Goal: Task Accomplishment & Management: Manage account settings

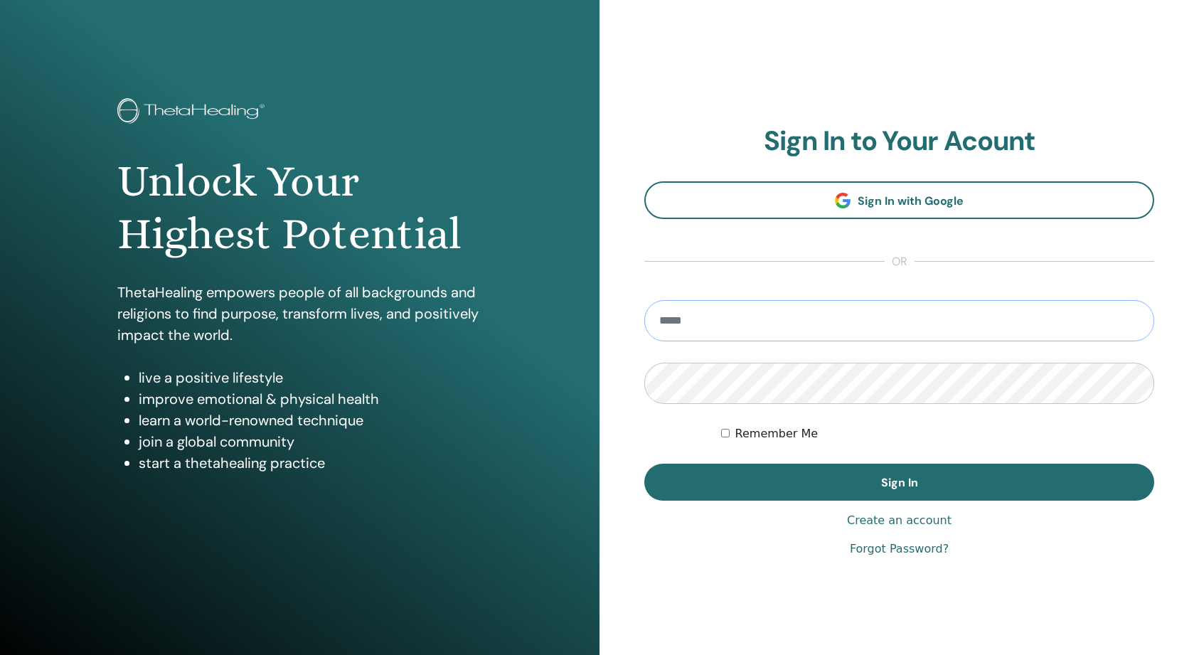
type input "**********"
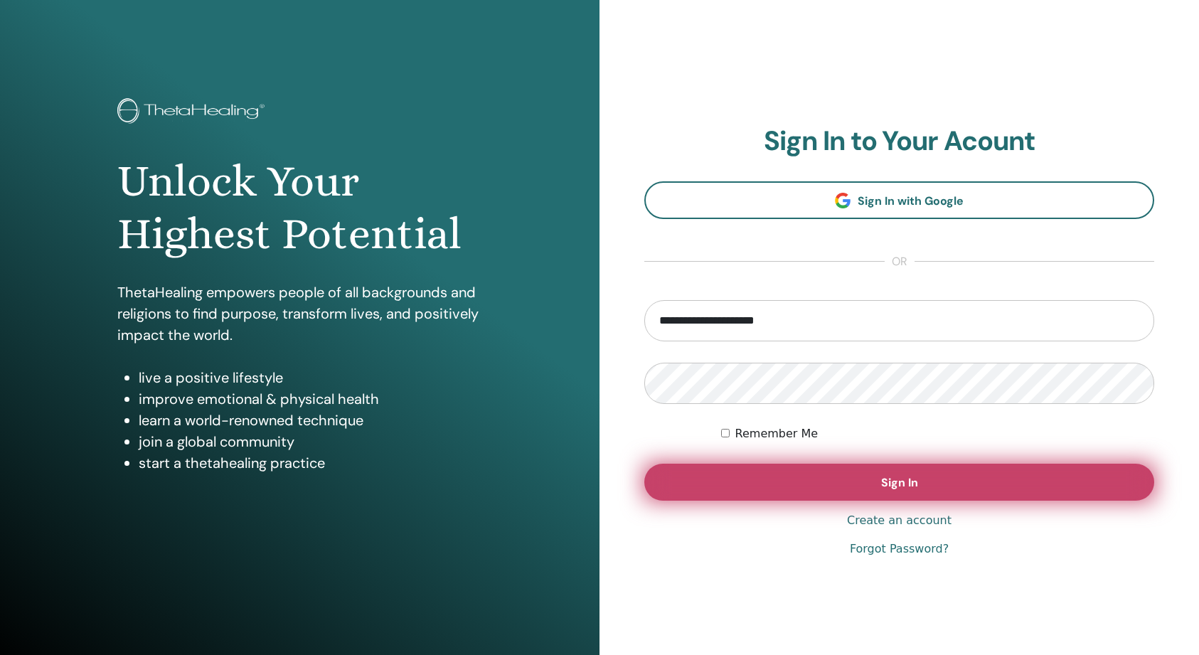
click at [845, 484] on button "Sign In" at bounding box center [899, 482] width 510 height 37
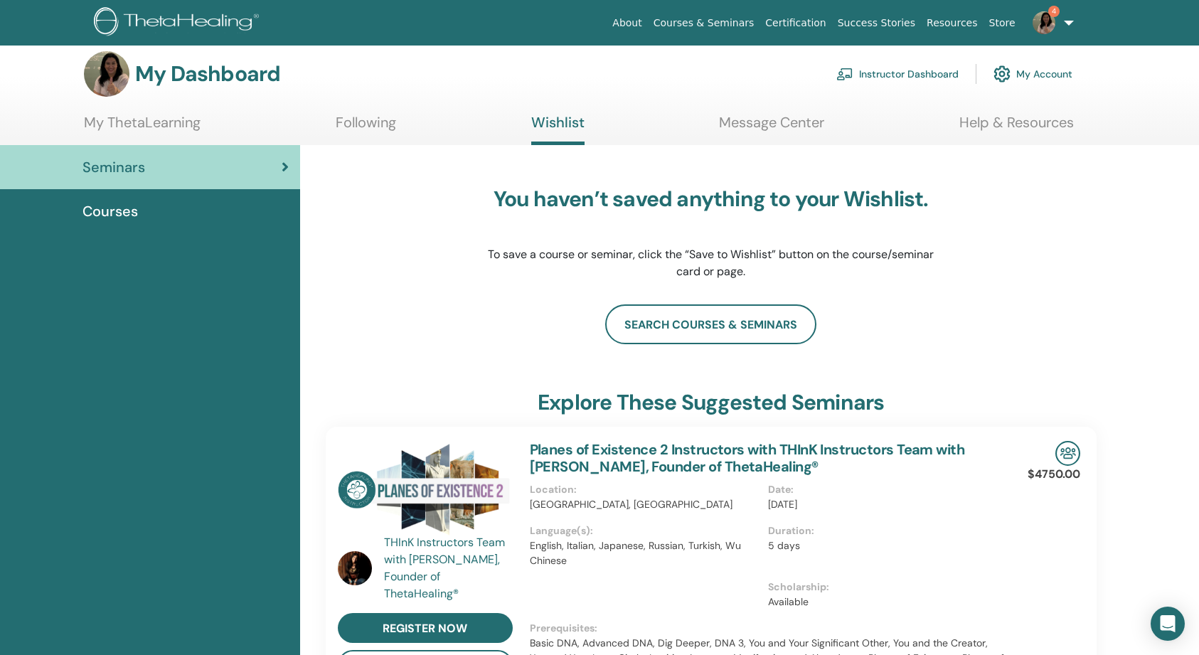
scroll to position [11, 0]
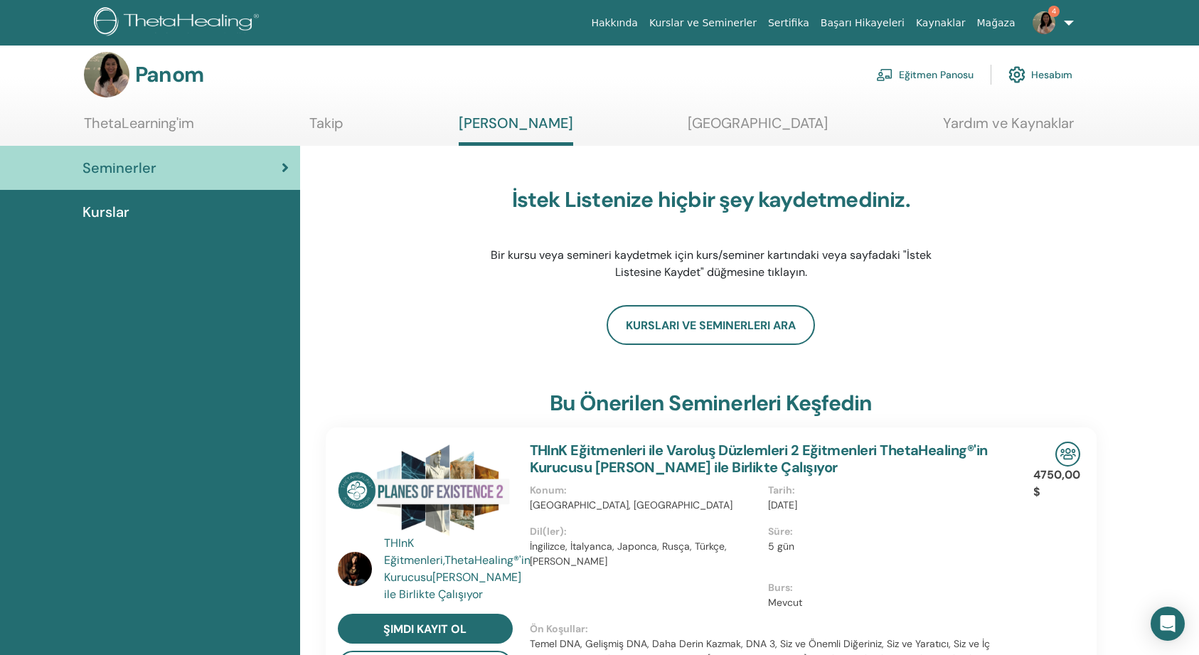
click at [911, 72] on link "Eğitmen Panosu" at bounding box center [924, 74] width 97 height 31
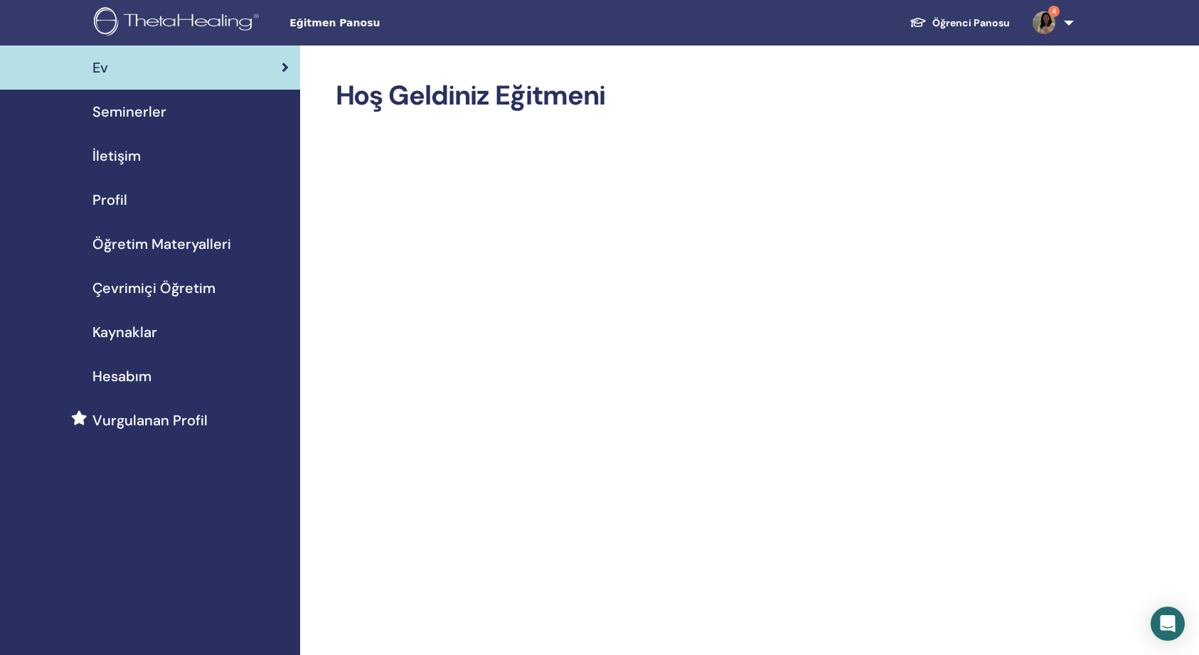
click at [150, 243] on span "Öğretim Materyalleri" at bounding box center [161, 243] width 139 height 21
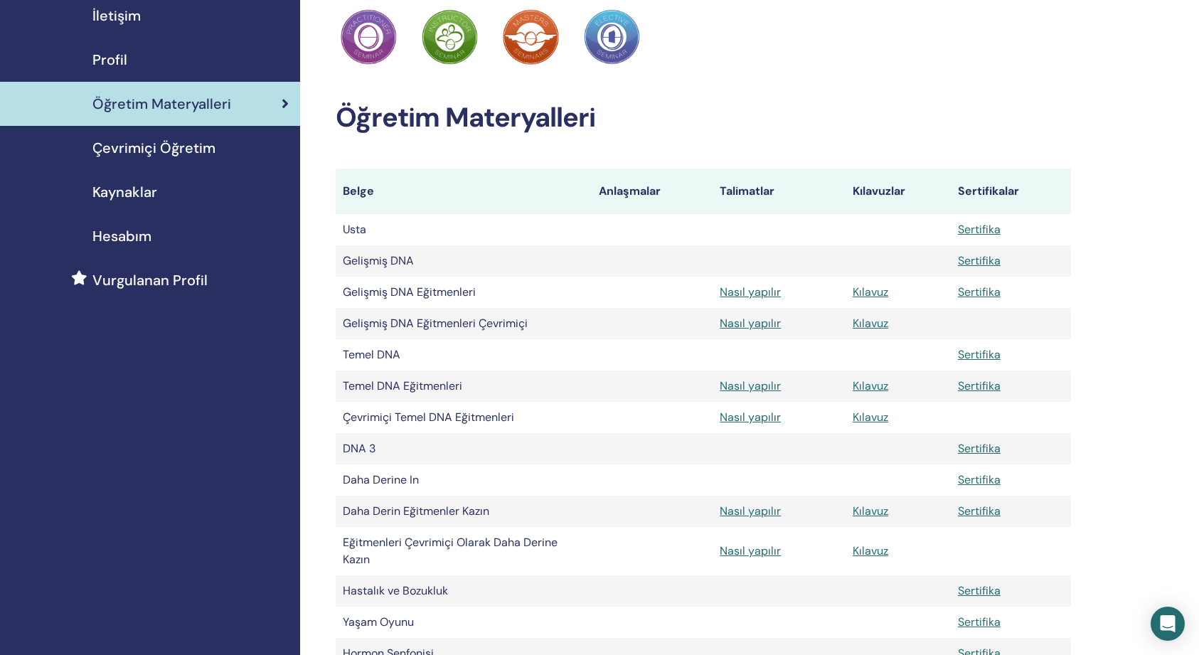
scroll to position [145, 0]
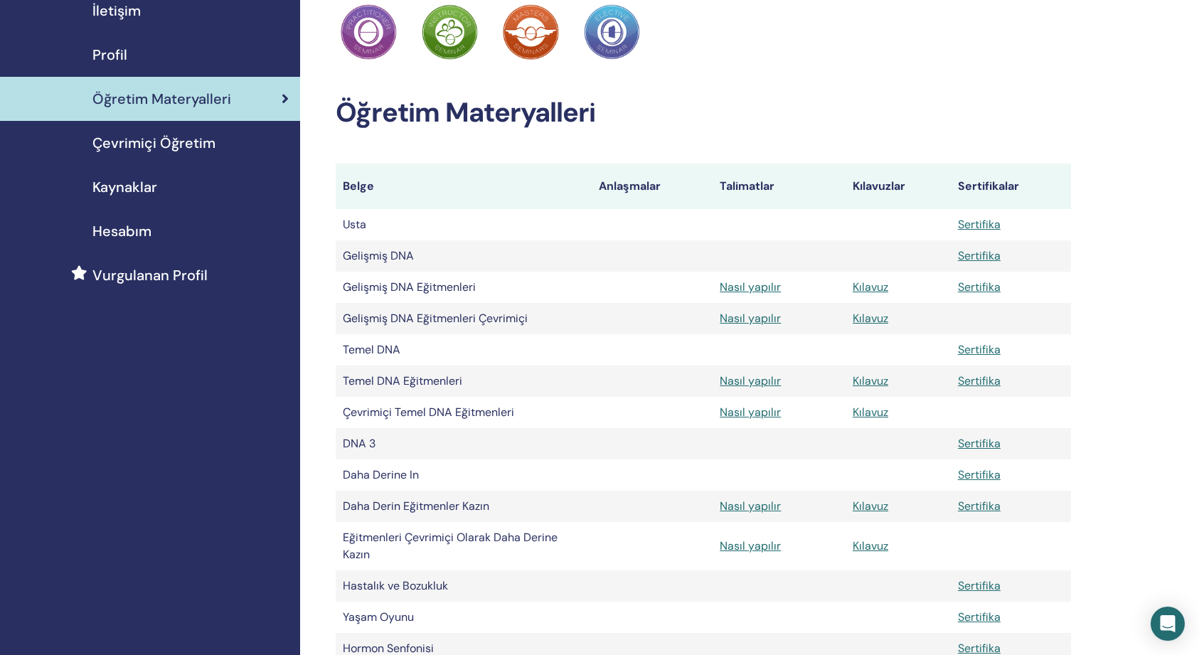
click at [178, 144] on span "Çevrimiçi Öğretim" at bounding box center [153, 142] width 123 height 21
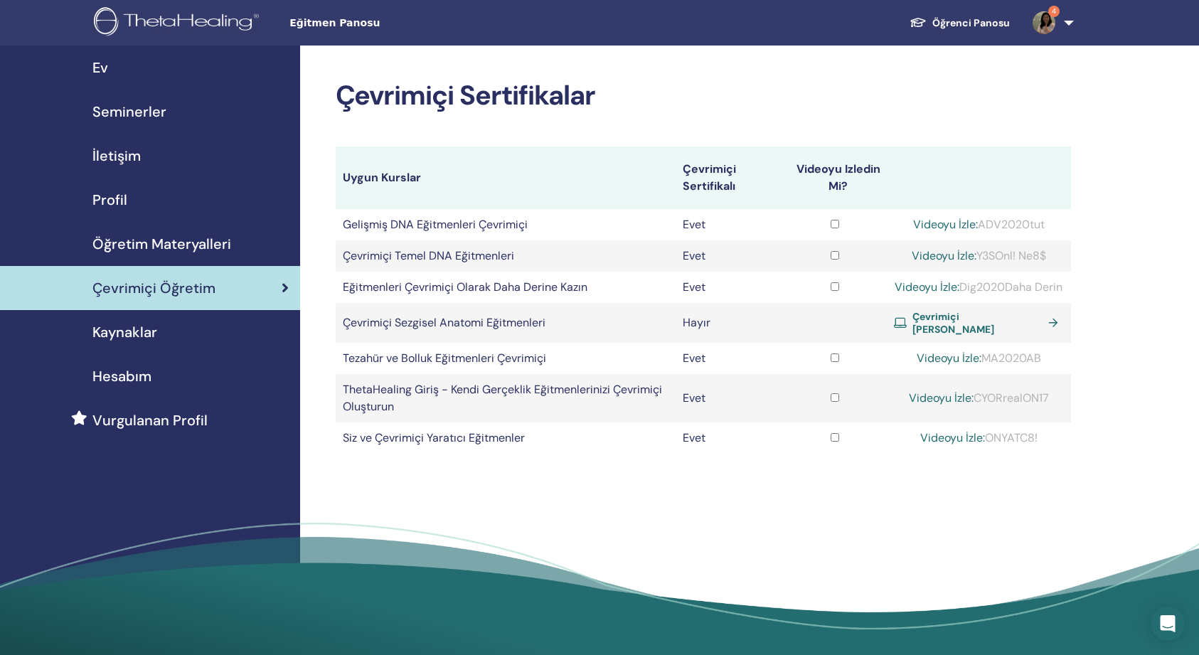
click at [121, 329] on span "Kaynaklar" at bounding box center [124, 331] width 65 height 21
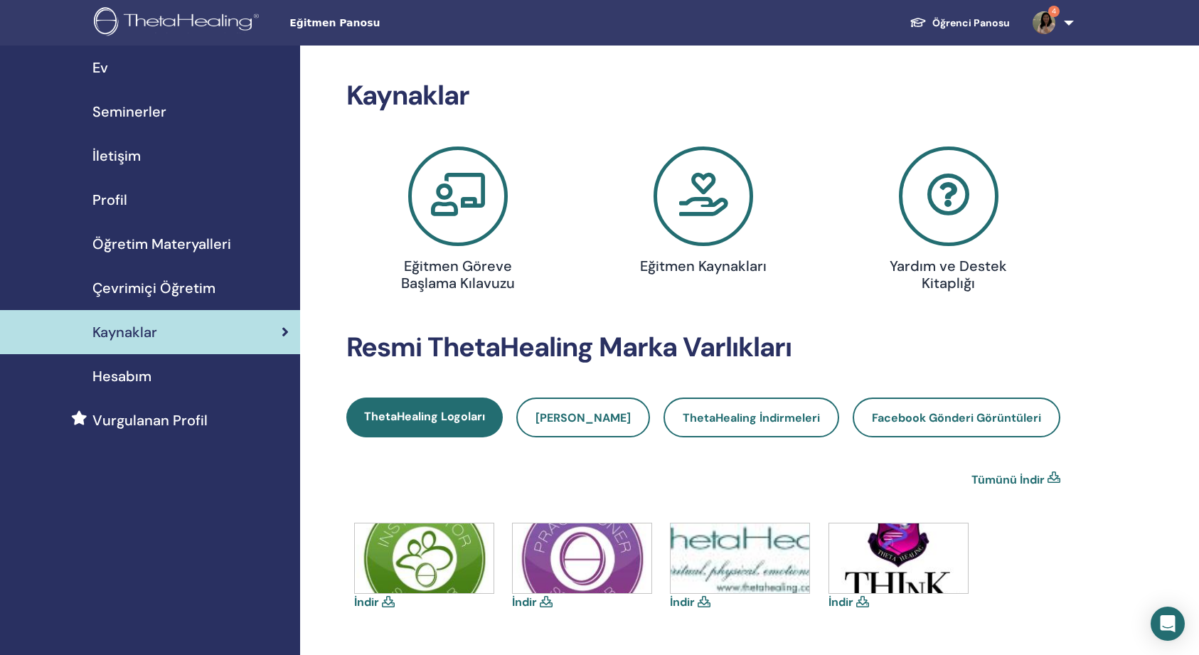
scroll to position [2, 0]
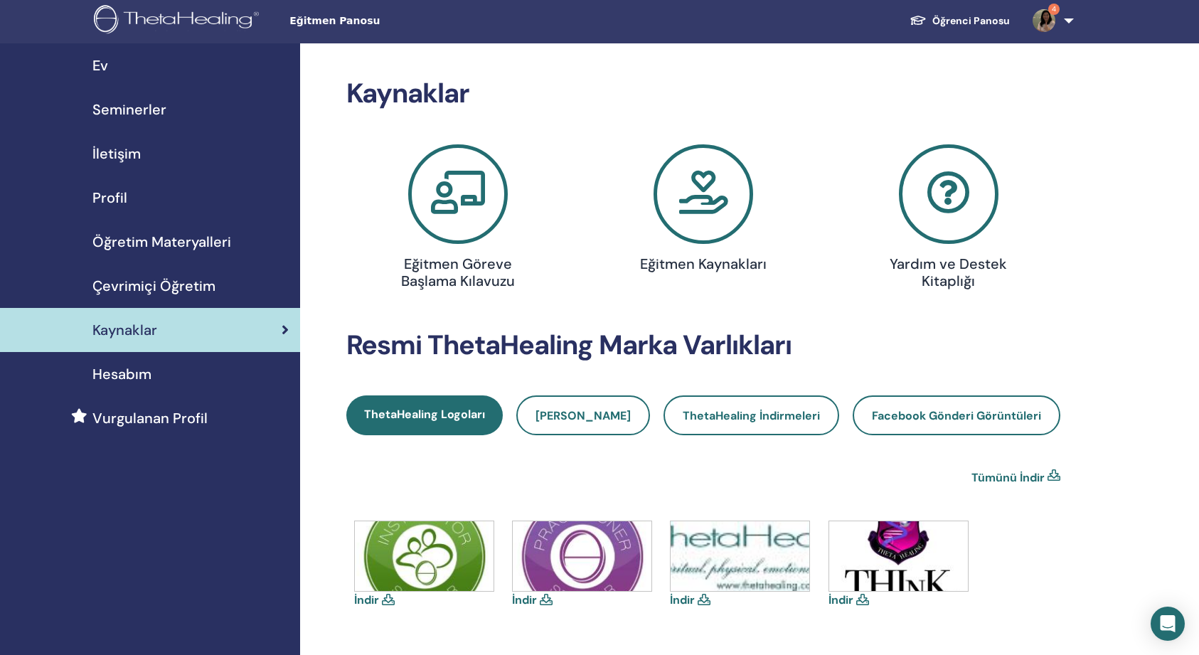
click at [973, 20] on link "Öğrenci Panosu" at bounding box center [959, 21] width 123 height 26
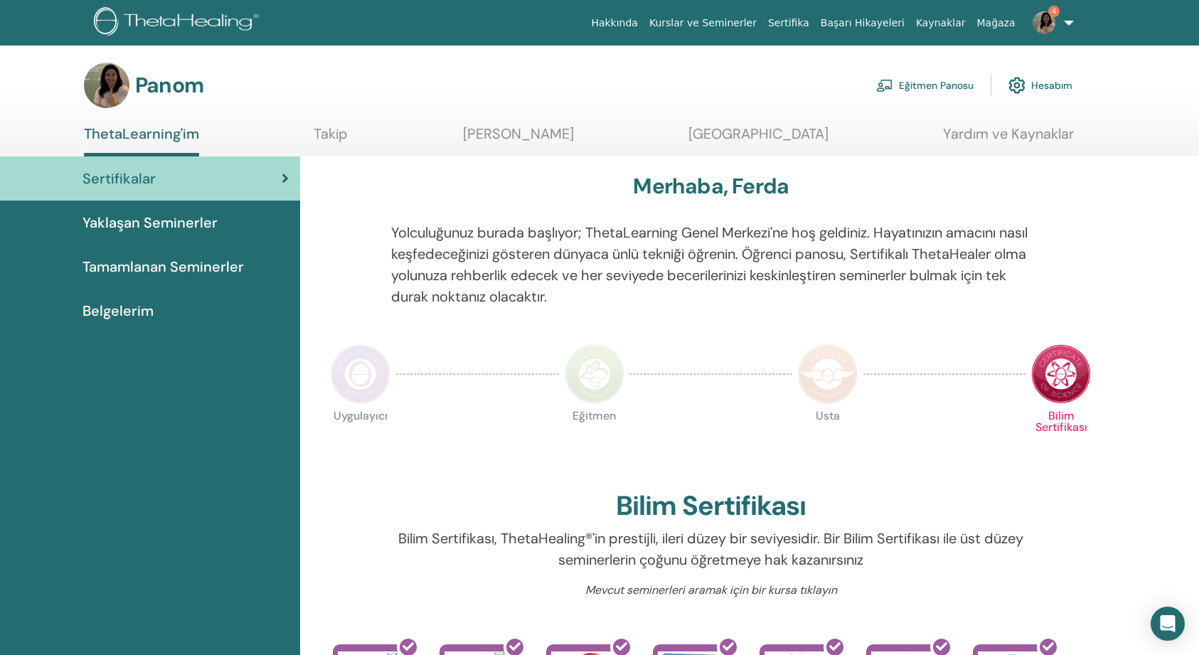
click at [181, 218] on span "Yaklaşan Seminerler" at bounding box center [149, 222] width 135 height 21
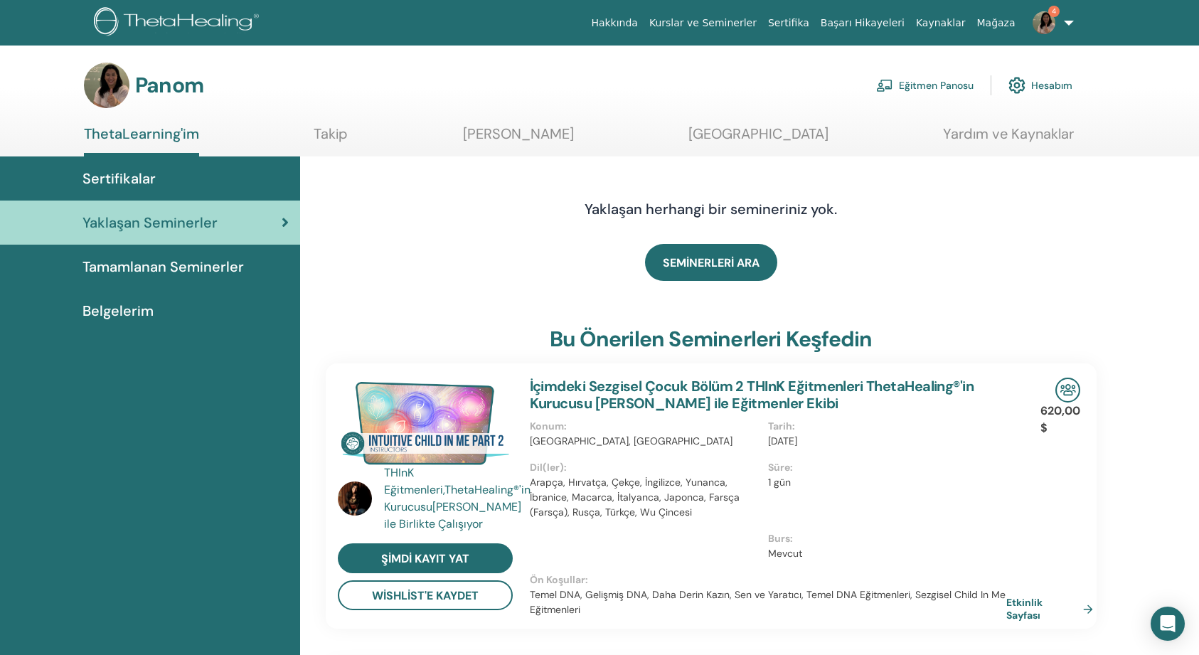
click at [921, 88] on link "Eğitmen Panosu" at bounding box center [924, 85] width 97 height 31
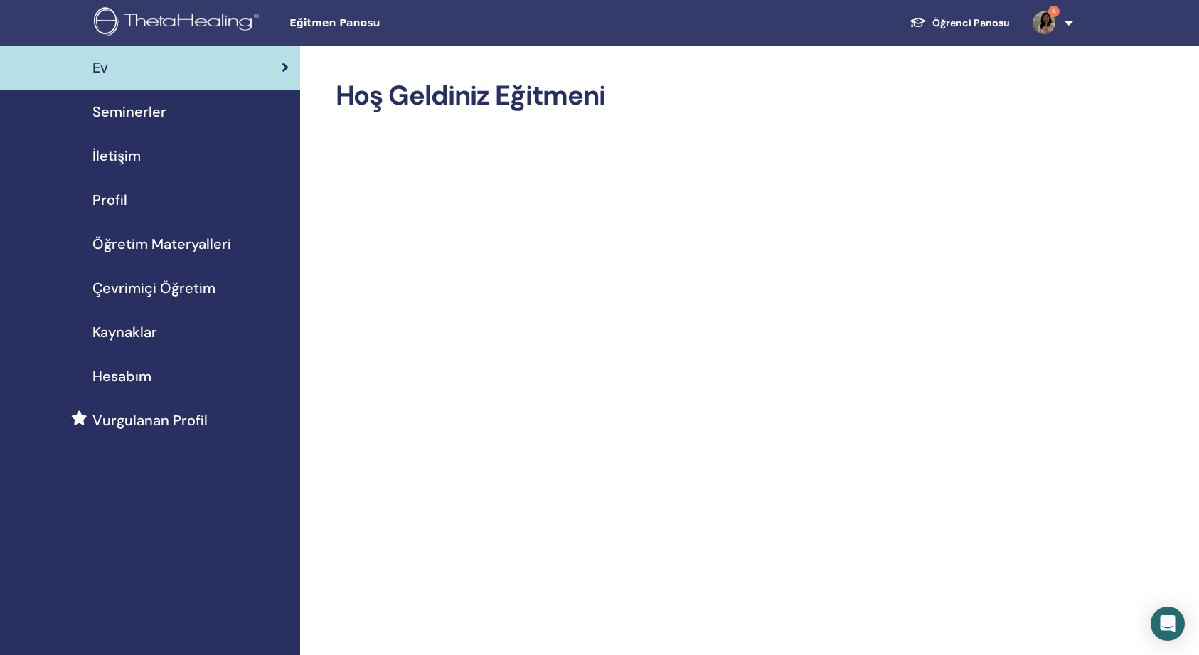
click at [124, 373] on span "Hesabım" at bounding box center [121, 375] width 59 height 21
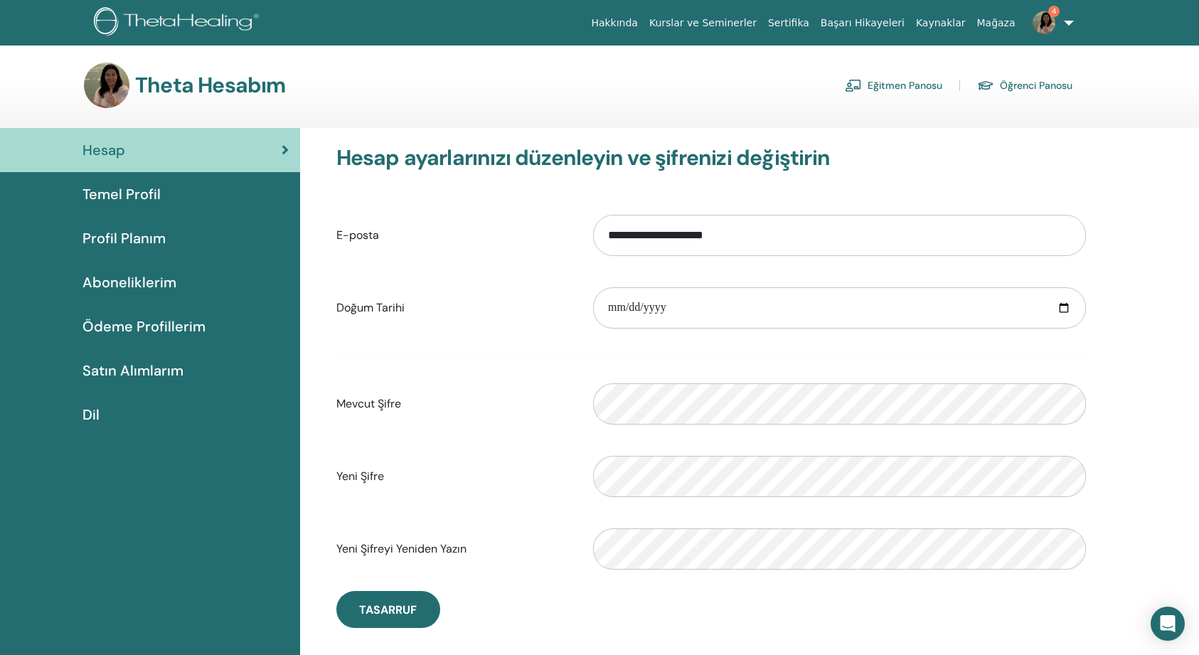
click at [117, 329] on span "Ödeme Profillerim" at bounding box center [143, 326] width 123 height 21
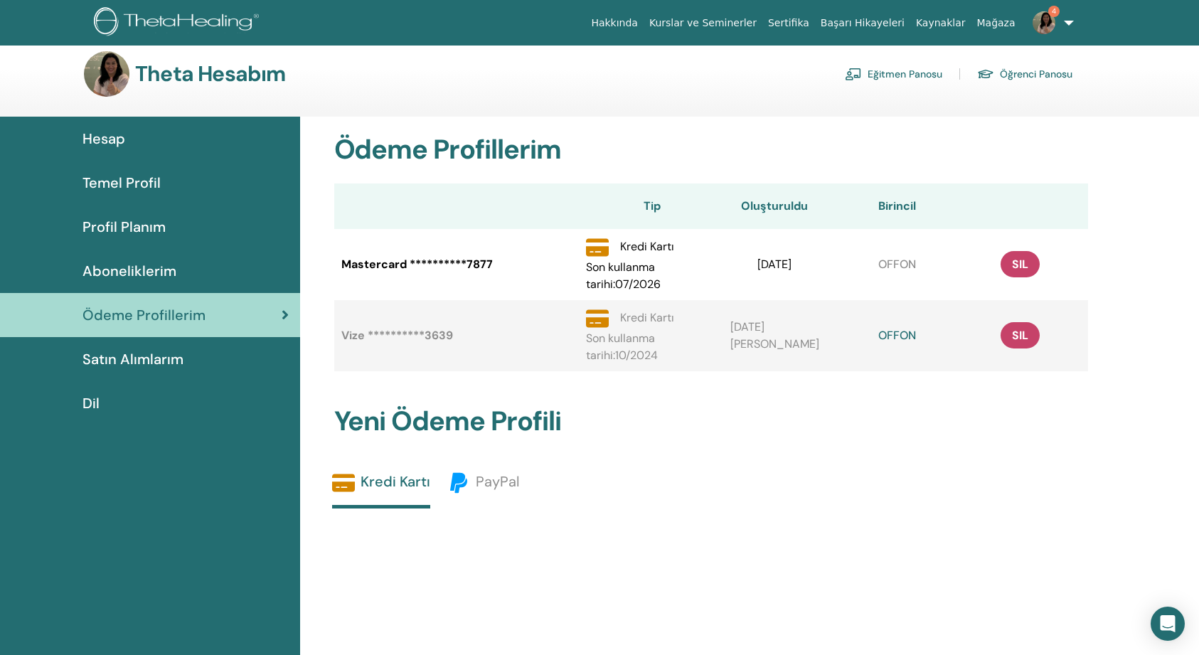
scroll to position [11, 0]
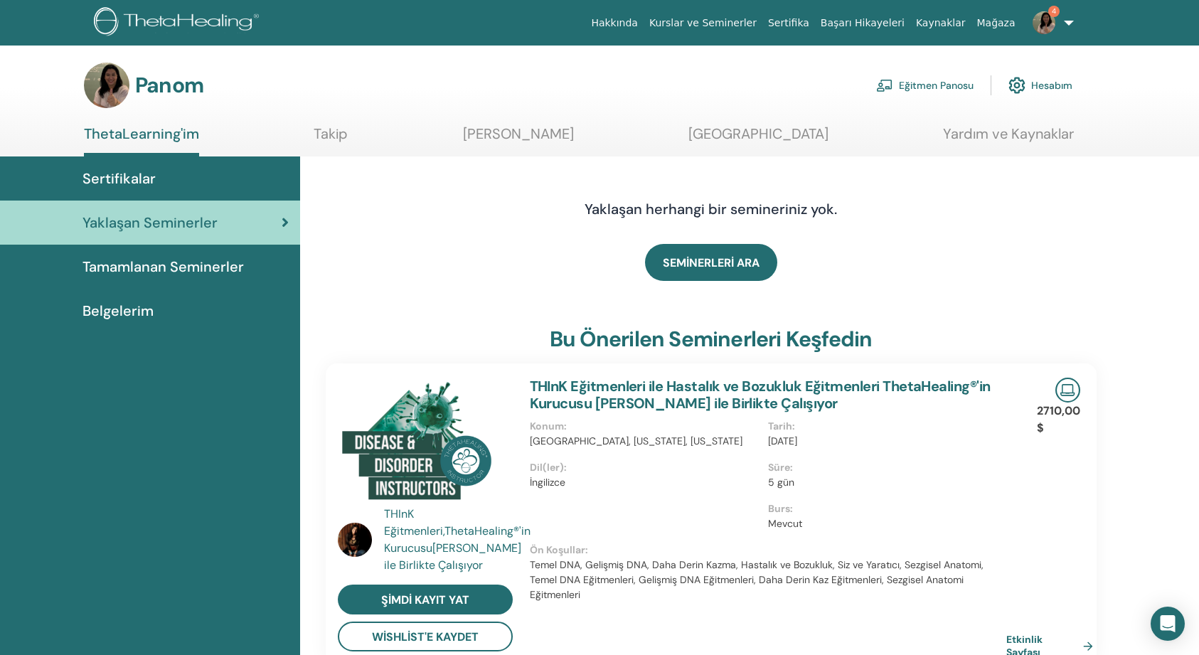
click at [935, 82] on link "Eğitmen Panosu" at bounding box center [924, 85] width 97 height 31
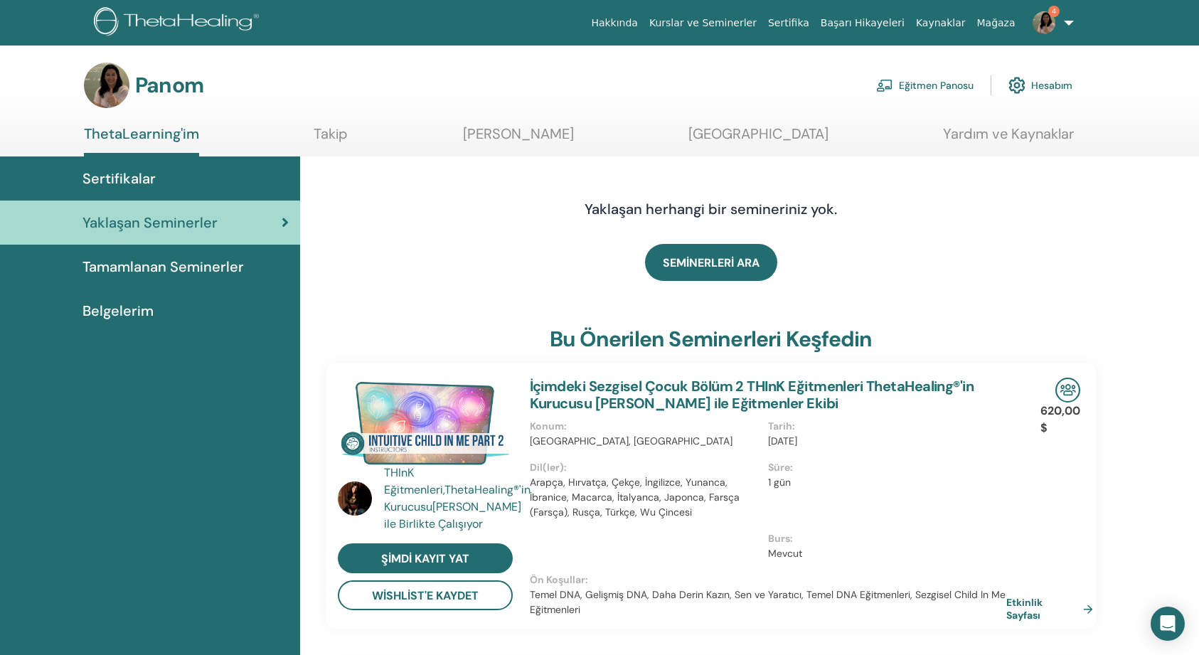
scroll to position [4, 0]
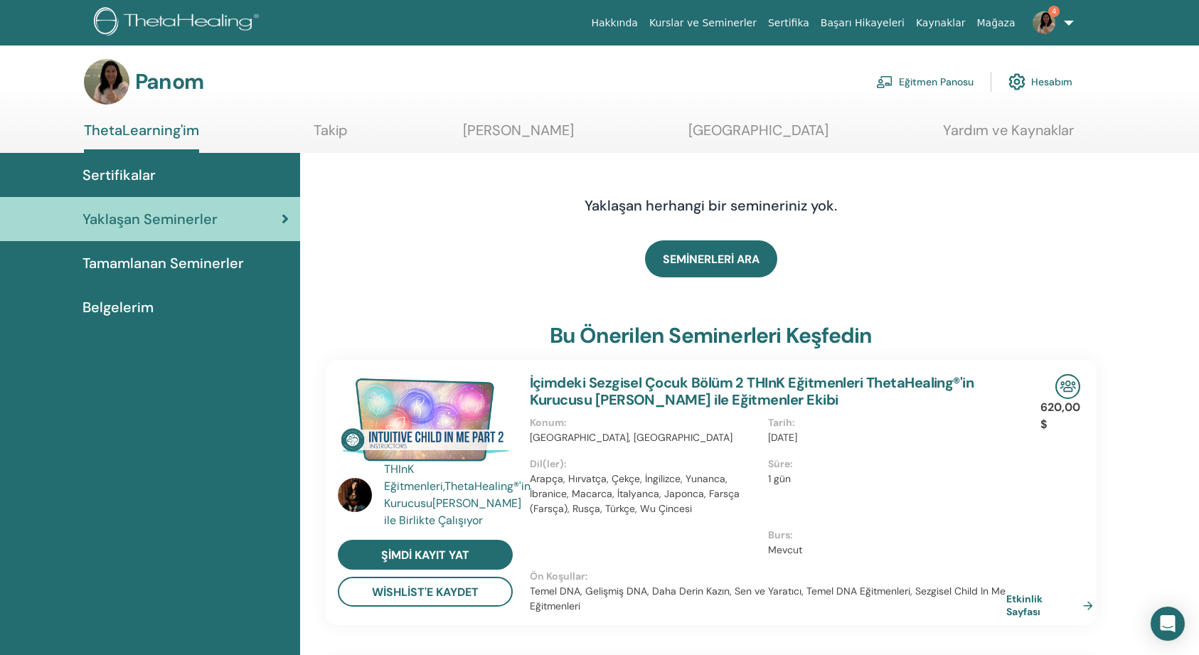
click at [1069, 18] on link "4" at bounding box center [1050, 22] width 58 height 45
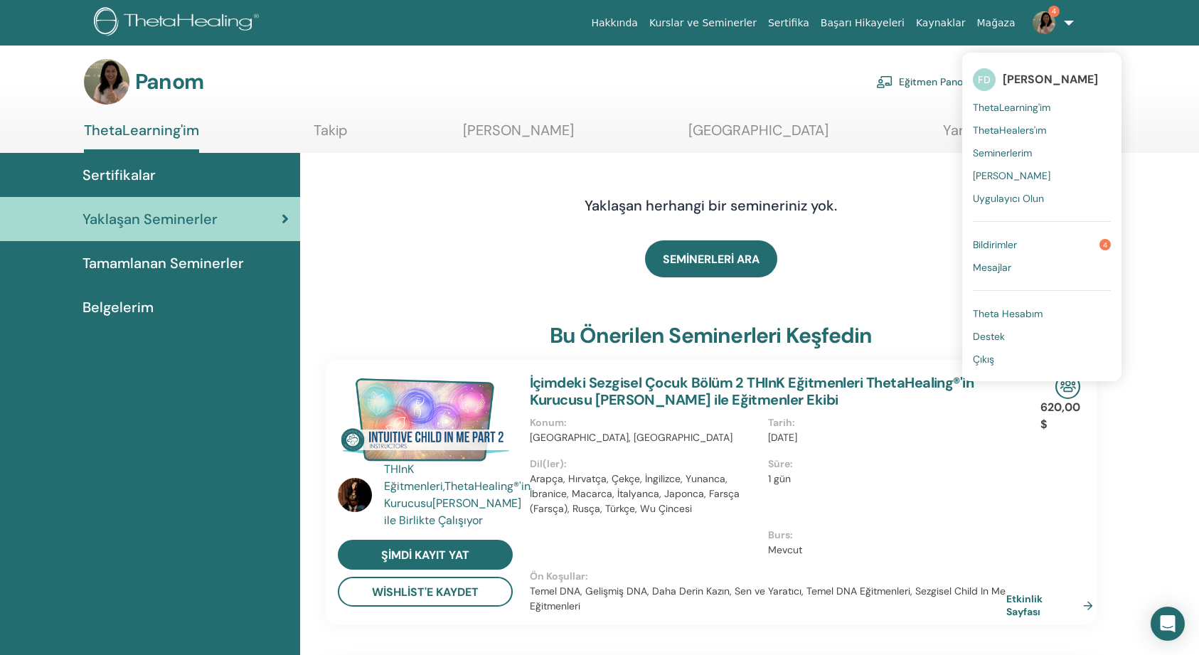
click at [999, 132] on span "ThetaHealers'ım" at bounding box center [1009, 130] width 73 height 13
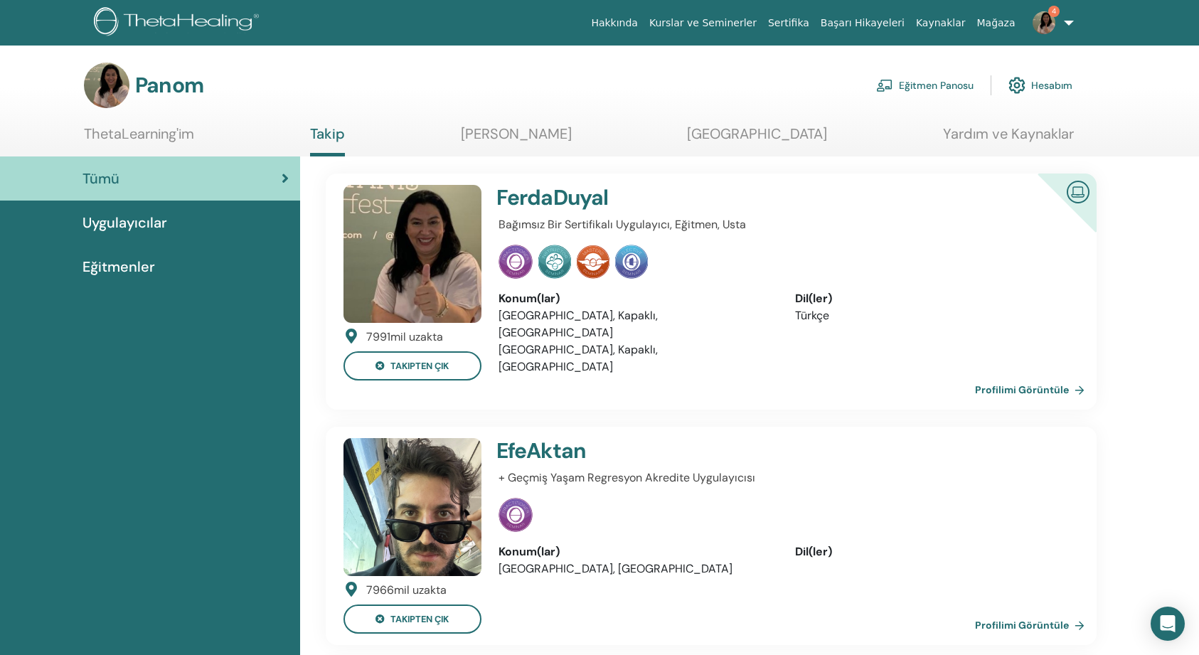
click at [1071, 21] on link "4" at bounding box center [1050, 22] width 58 height 45
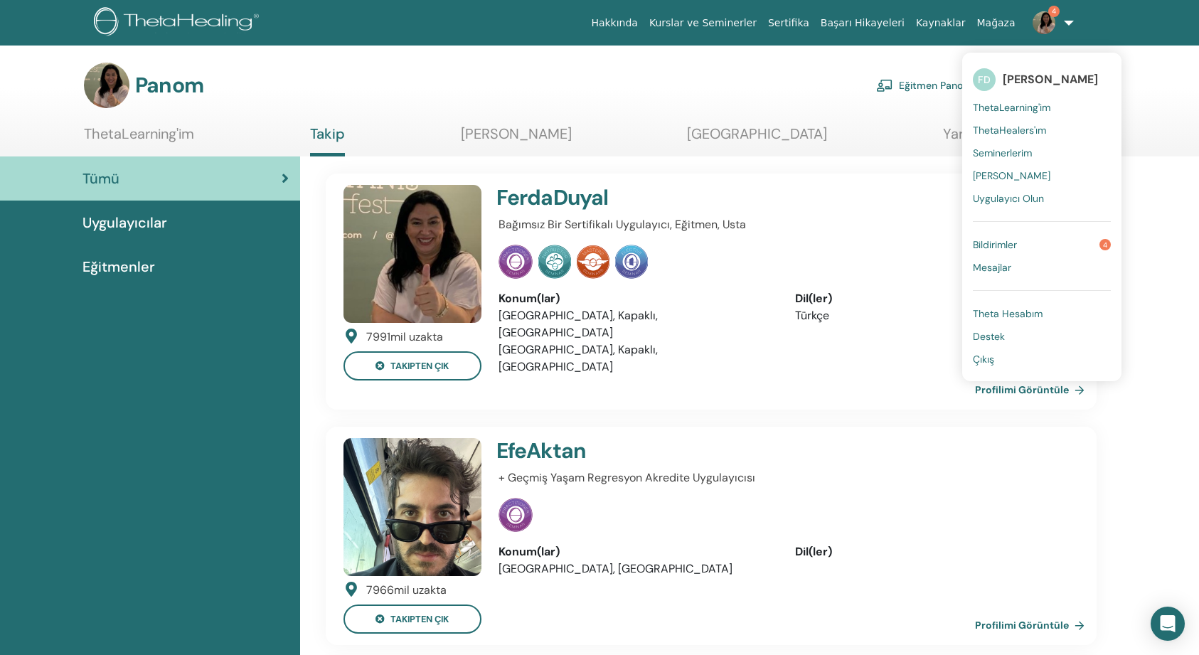
click at [1030, 109] on span "ThetaLearning'im" at bounding box center [1011, 107] width 77 height 13
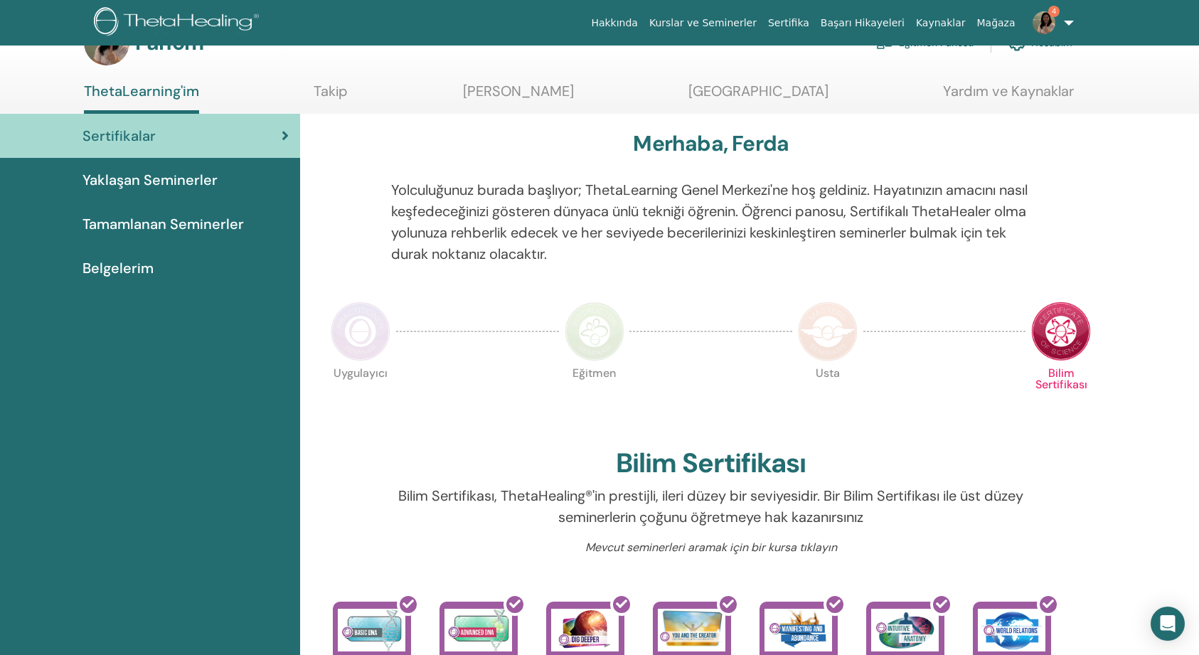
scroll to position [43, 0]
click at [725, 22] on link "Kurslar ve Seminerler" at bounding box center [702, 23] width 119 height 26
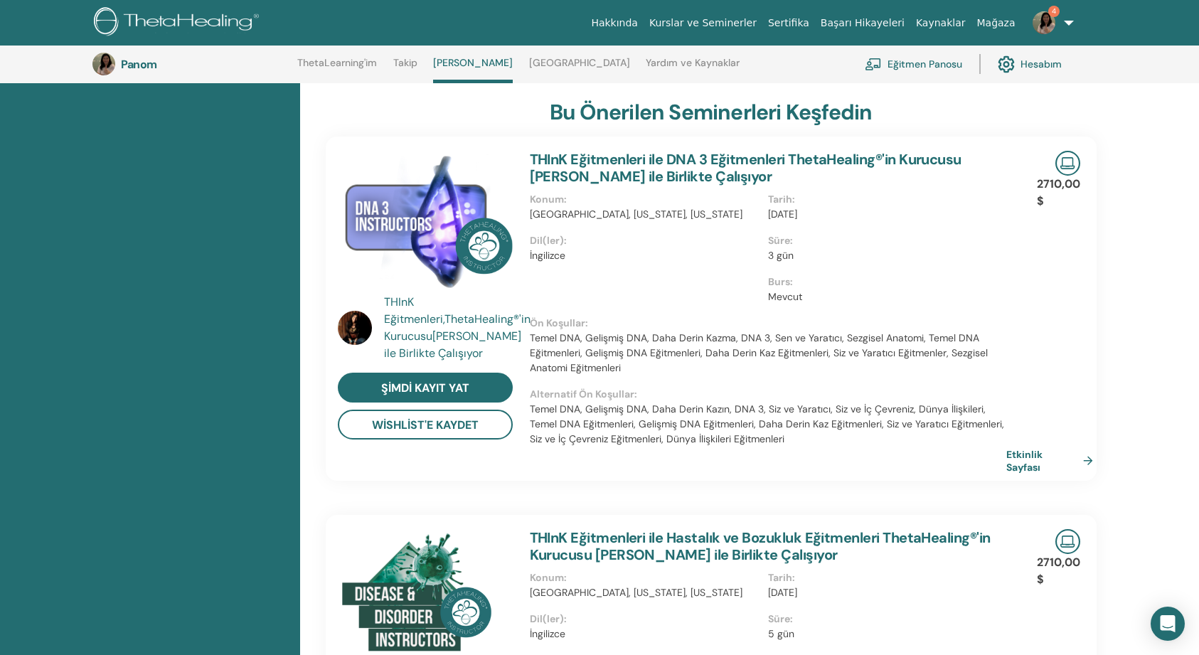
scroll to position [305, 0]
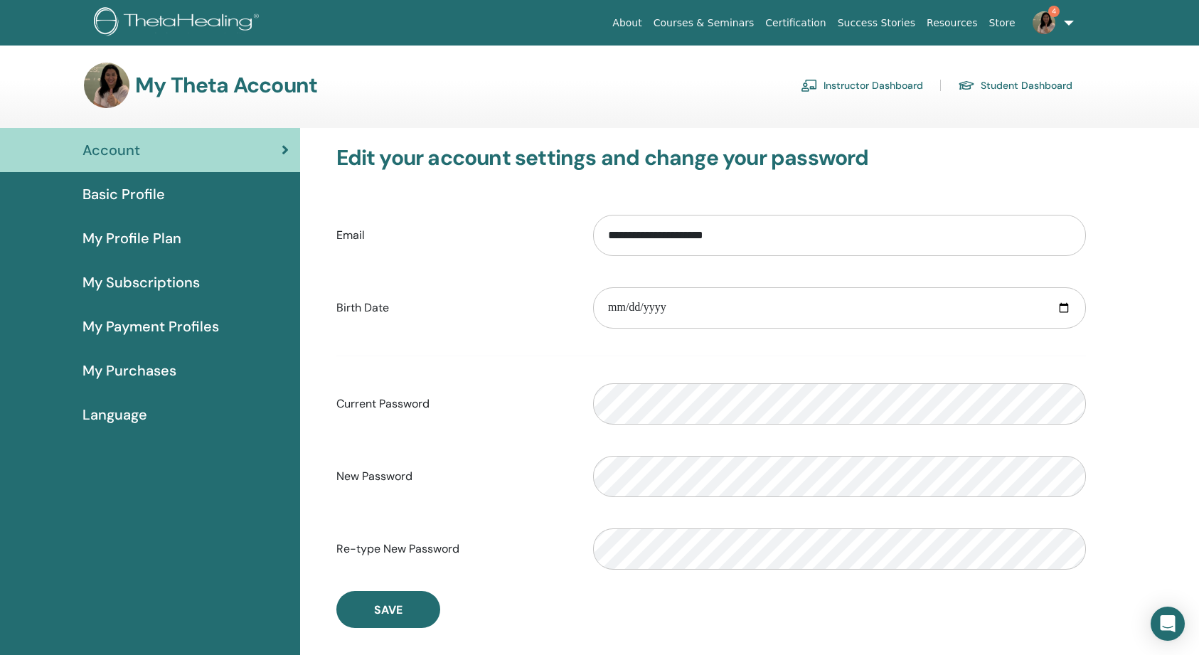
click at [1021, 85] on link "Student Dashboard" at bounding box center [1015, 85] width 114 height 23
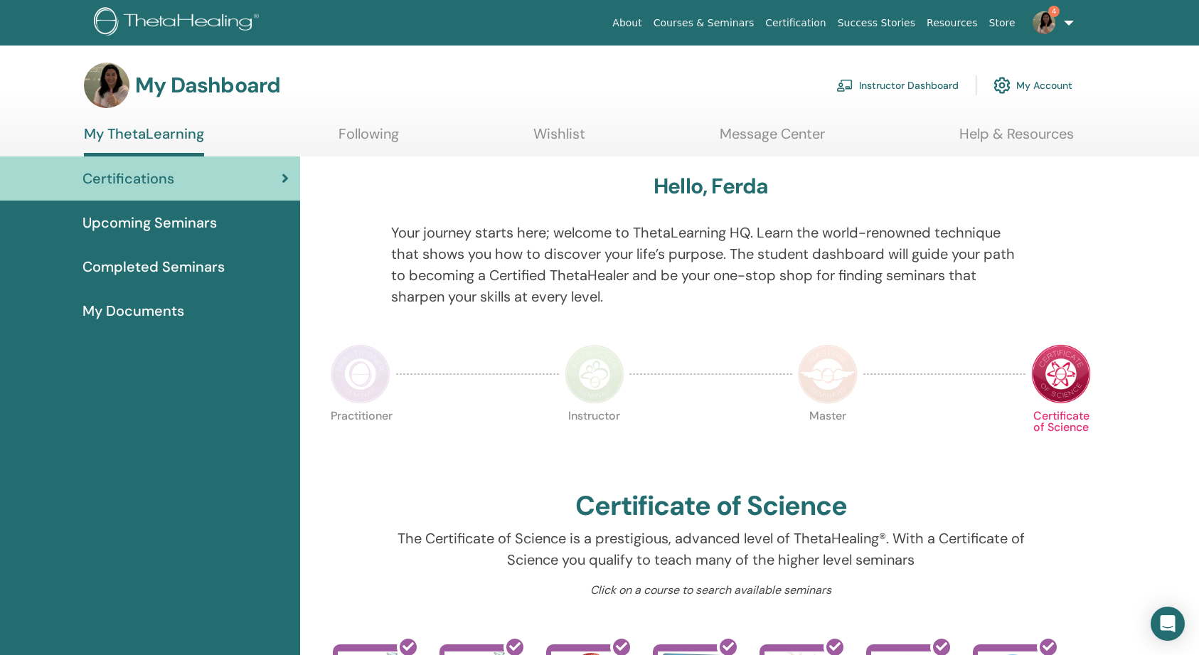
click at [882, 81] on link "Instructor Dashboard" at bounding box center [897, 85] width 122 height 31
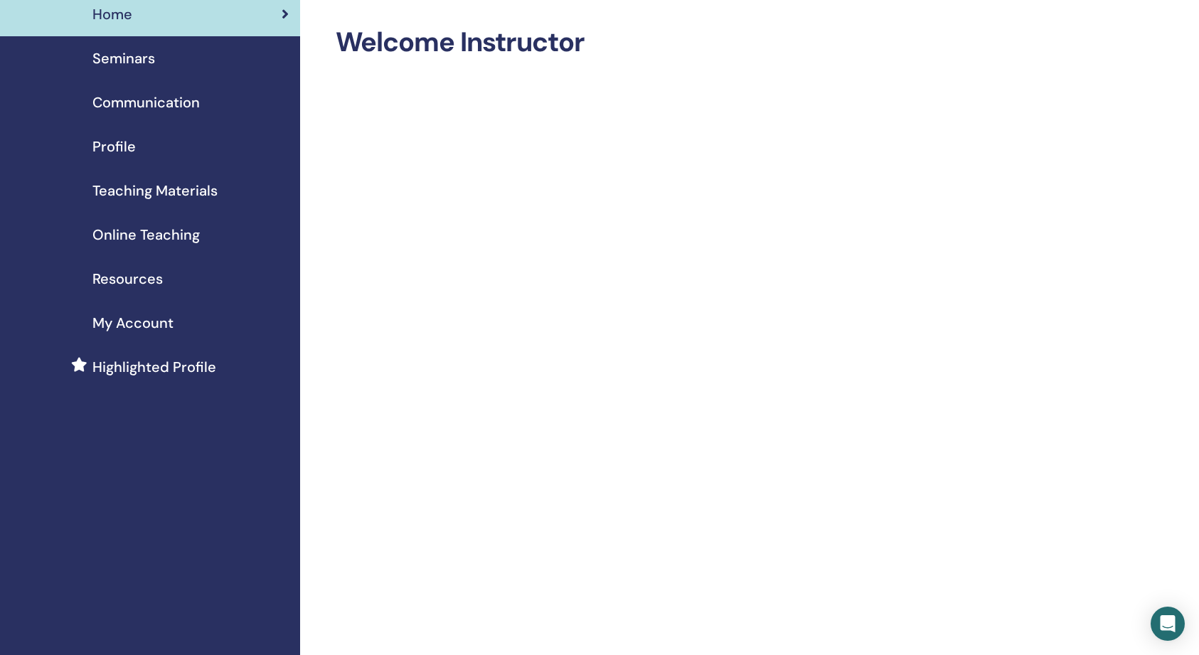
scroll to position [60, 0]
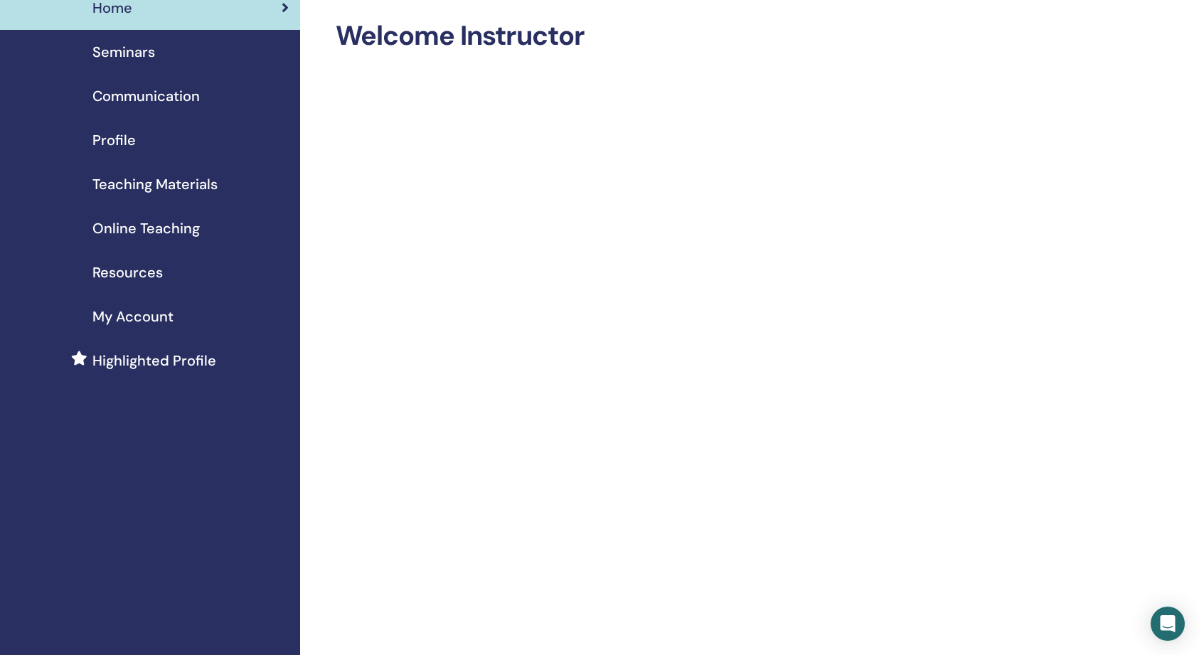
click at [155, 227] on span "Online Teaching" at bounding box center [145, 228] width 107 height 21
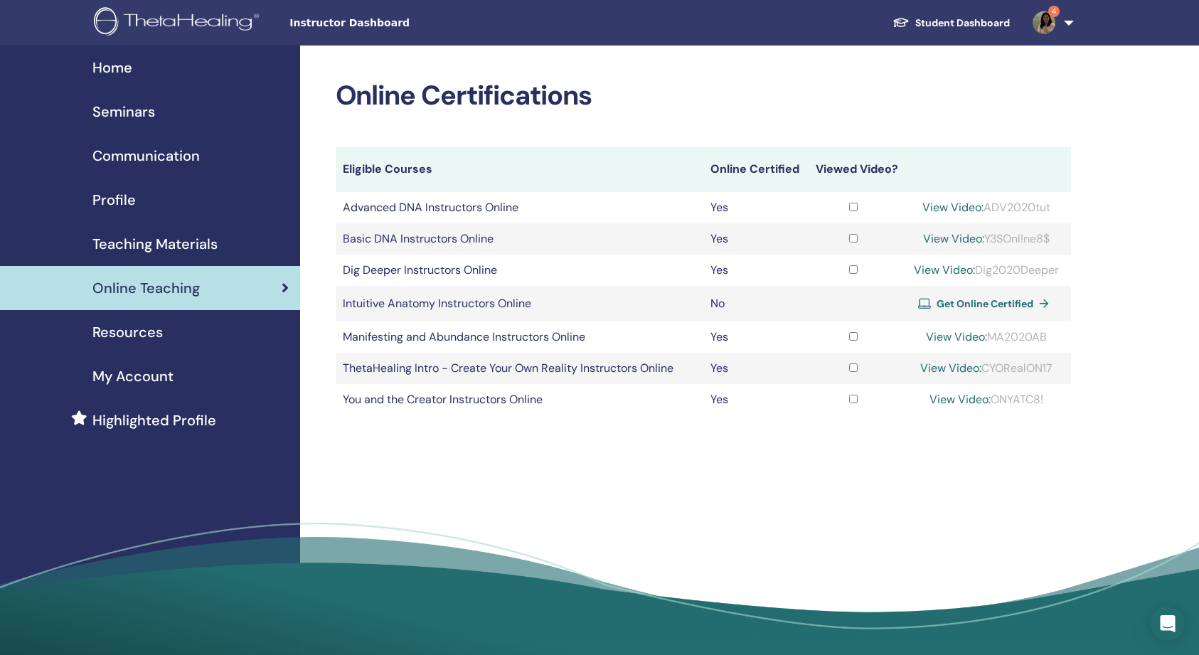
click at [114, 112] on span "Seminars" at bounding box center [123, 111] width 63 height 21
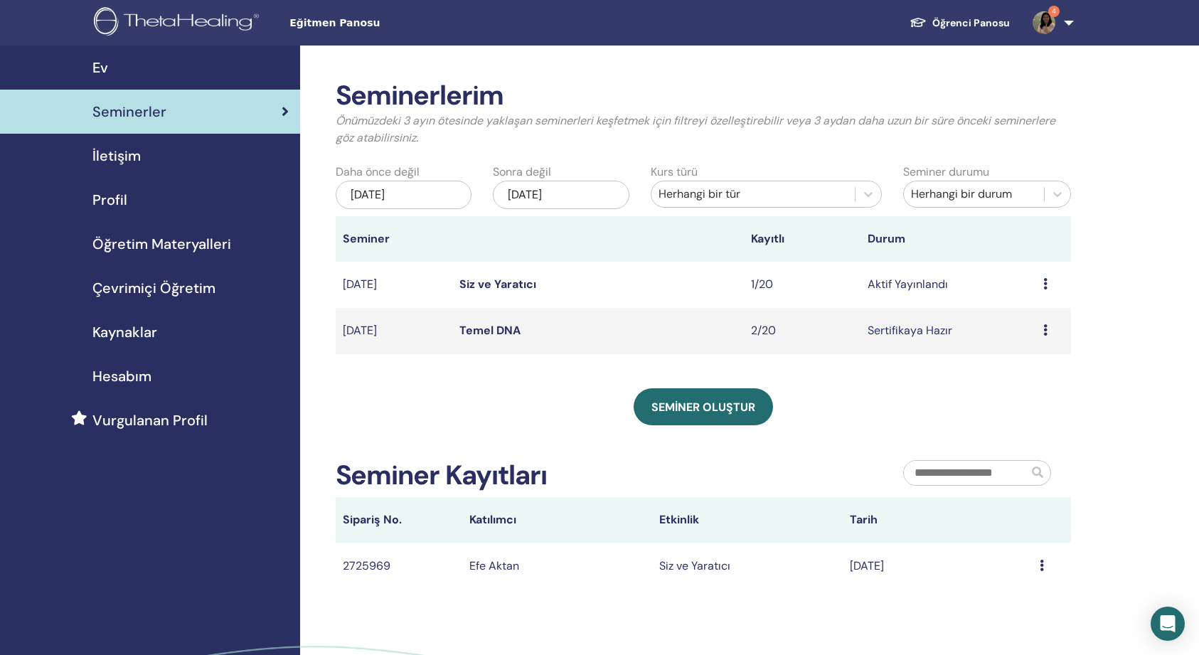
click at [1046, 326] on icon at bounding box center [1045, 329] width 4 height 11
click at [1027, 332] on link "Önizleme" at bounding box center [1021, 336] width 48 height 15
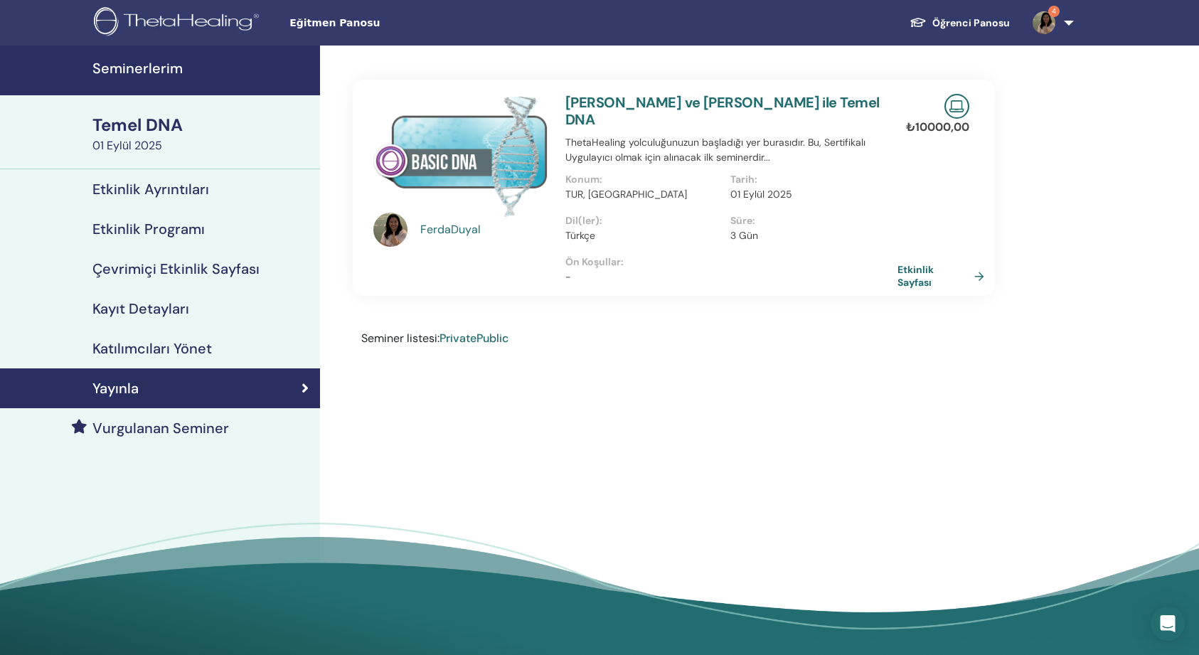
click at [982, 263] on link "Etkinlik Sayfası" at bounding box center [943, 276] width 92 height 26
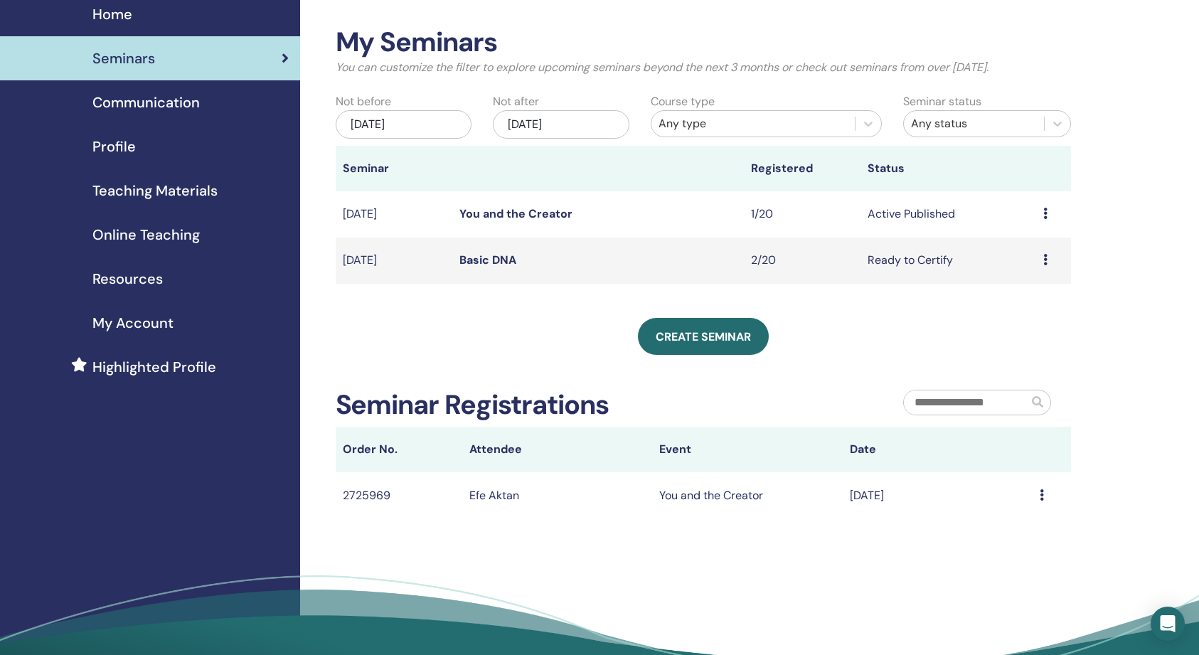
scroll to position [51, 0]
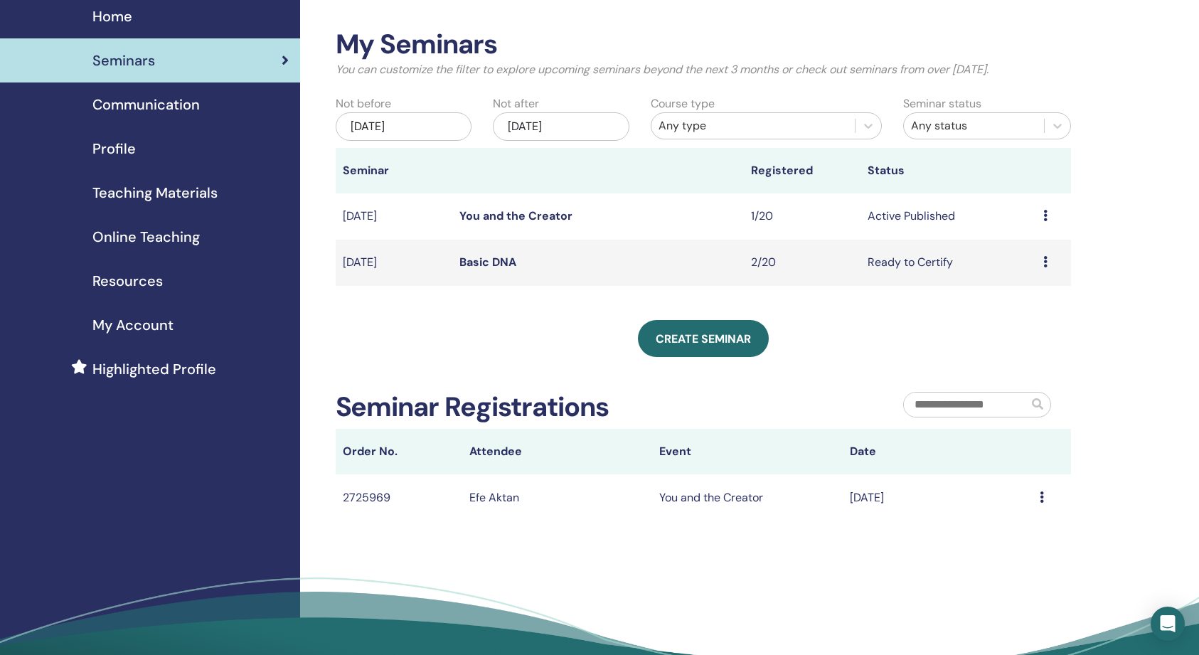
click at [483, 262] on link "Basic DNA" at bounding box center [487, 262] width 57 height 15
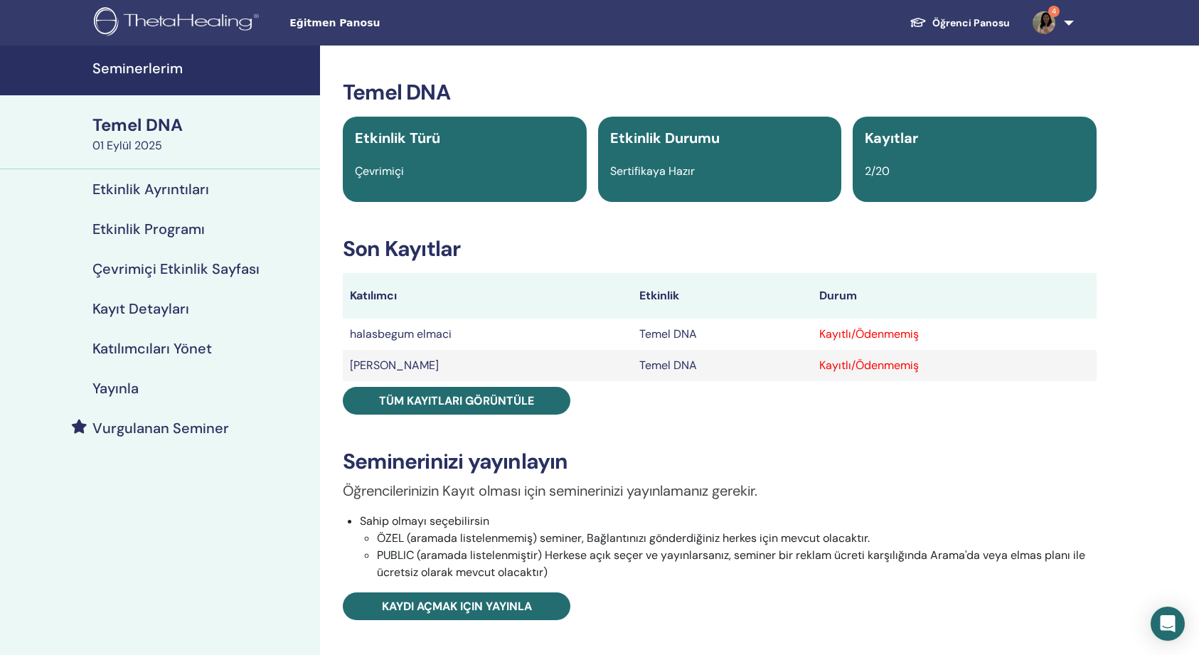
click at [876, 335] on div "Kayıtlı/Ödenmemiş" at bounding box center [954, 334] width 270 height 17
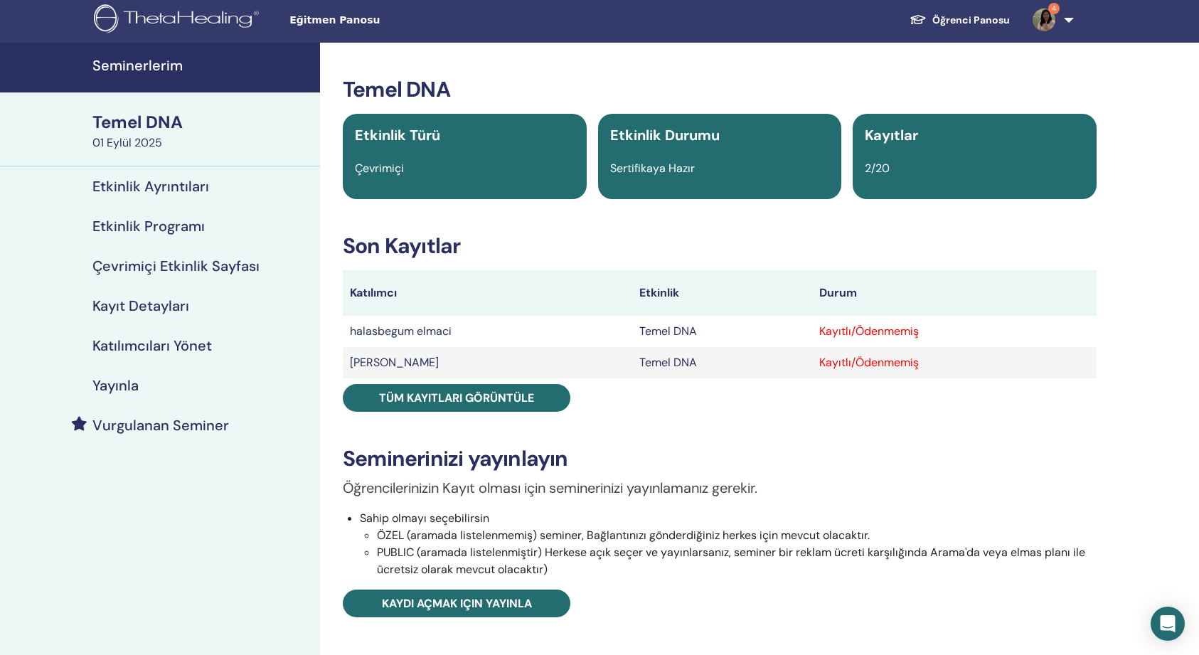
scroll to position [4, 0]
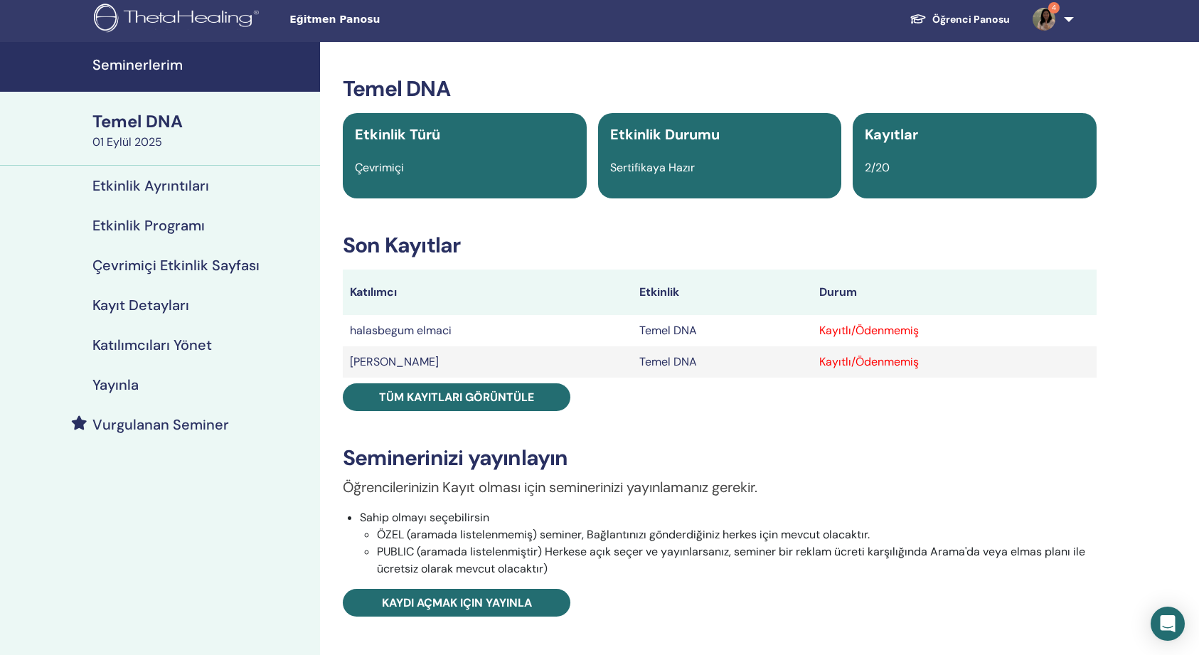
click at [958, 333] on div "Kayıtlı/Ödenmemiş" at bounding box center [954, 330] width 270 height 17
click at [838, 332] on div "Kayıtlı/Ödenmemiş" at bounding box center [954, 330] width 270 height 17
click at [840, 323] on div "Kayıtlı/Ödenmemiş" at bounding box center [954, 330] width 270 height 17
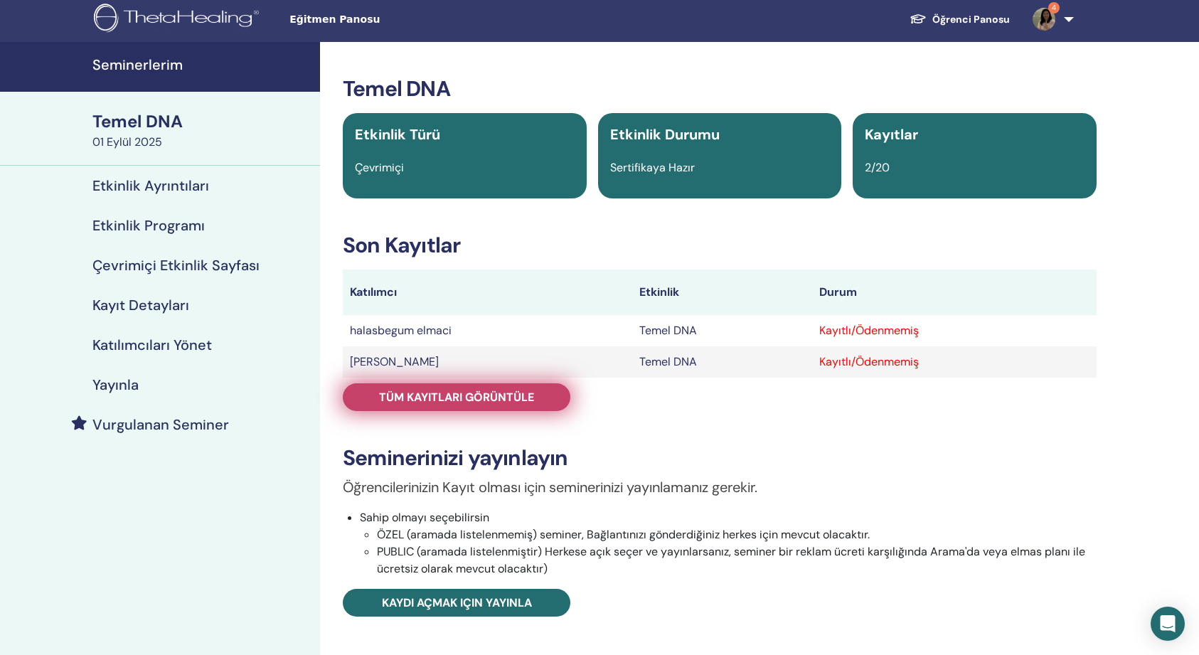
click at [529, 390] on span "TÜM KAYITLARI GÖRÜNTÜLE" at bounding box center [456, 397] width 155 height 15
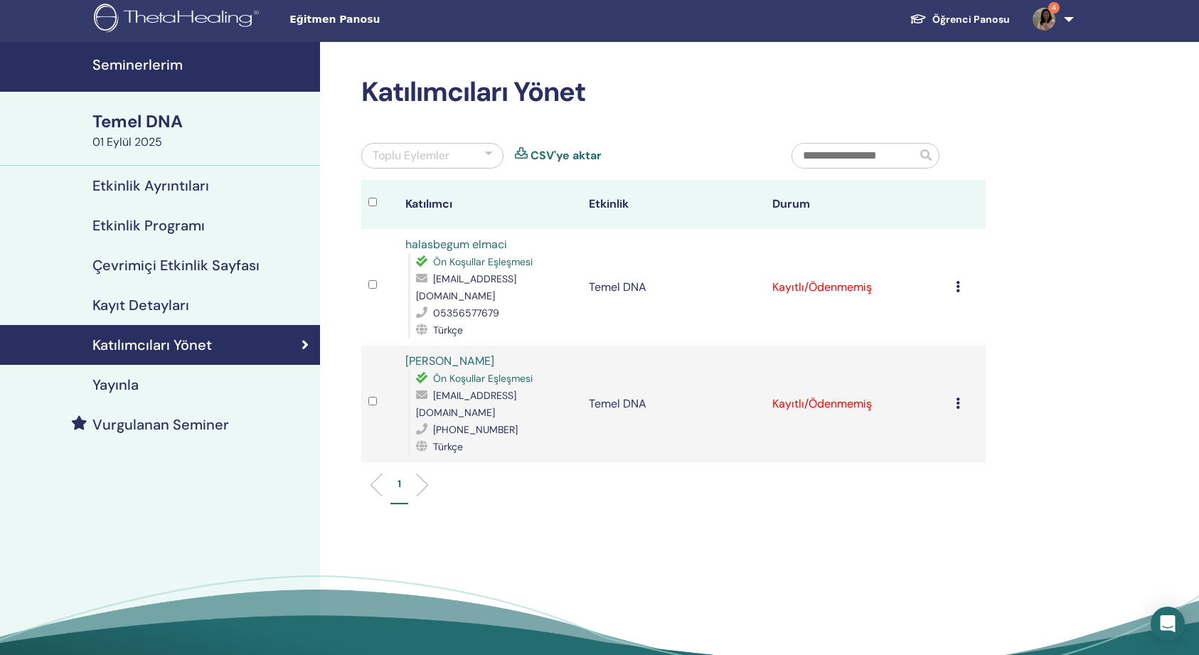
click at [955, 278] on td "Kaydı İptal Et Otomatik sertifikalandırma Ödenmiş Olarak İşaretle Ödenmemiş Ola…" at bounding box center [966, 287] width 37 height 117
click at [955, 281] on icon at bounding box center [957, 286] width 4 height 11
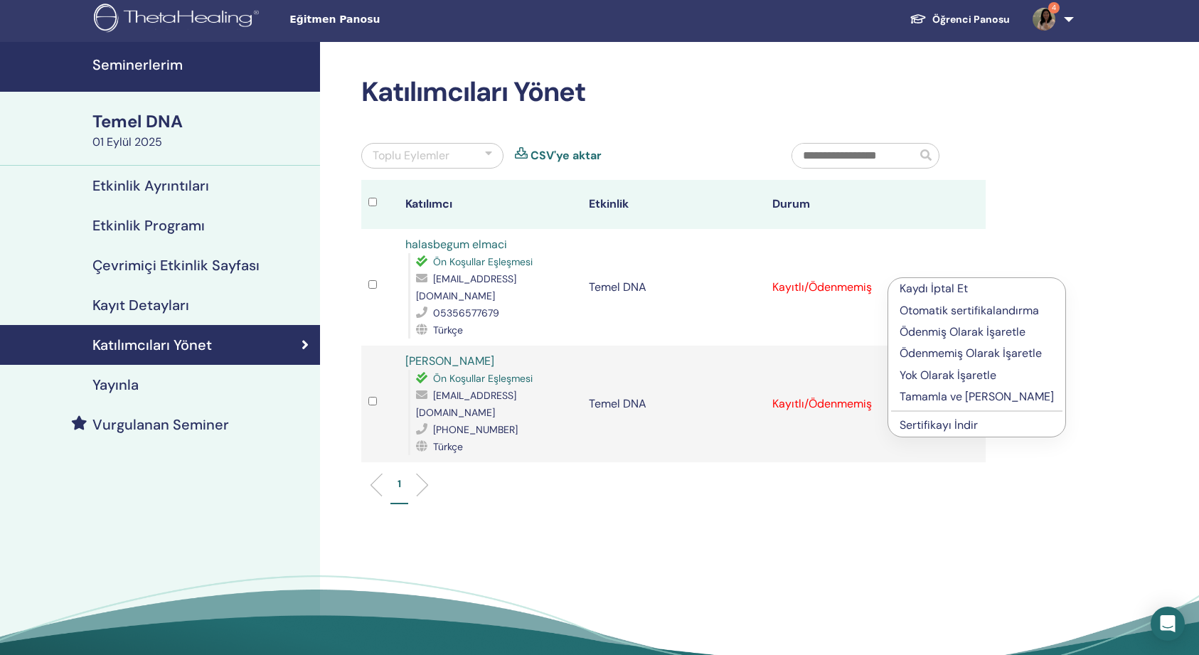
click at [941, 329] on p "Ödenmiş Olarak İşaretle" at bounding box center [976, 331] width 154 height 17
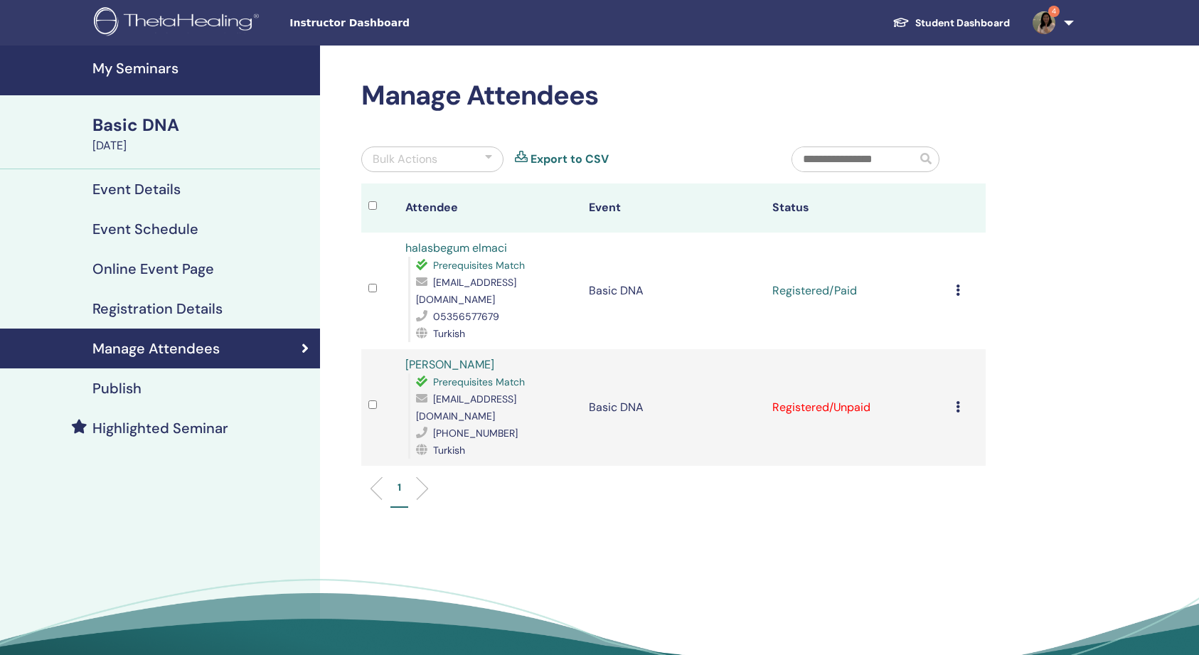
scroll to position [4, 0]
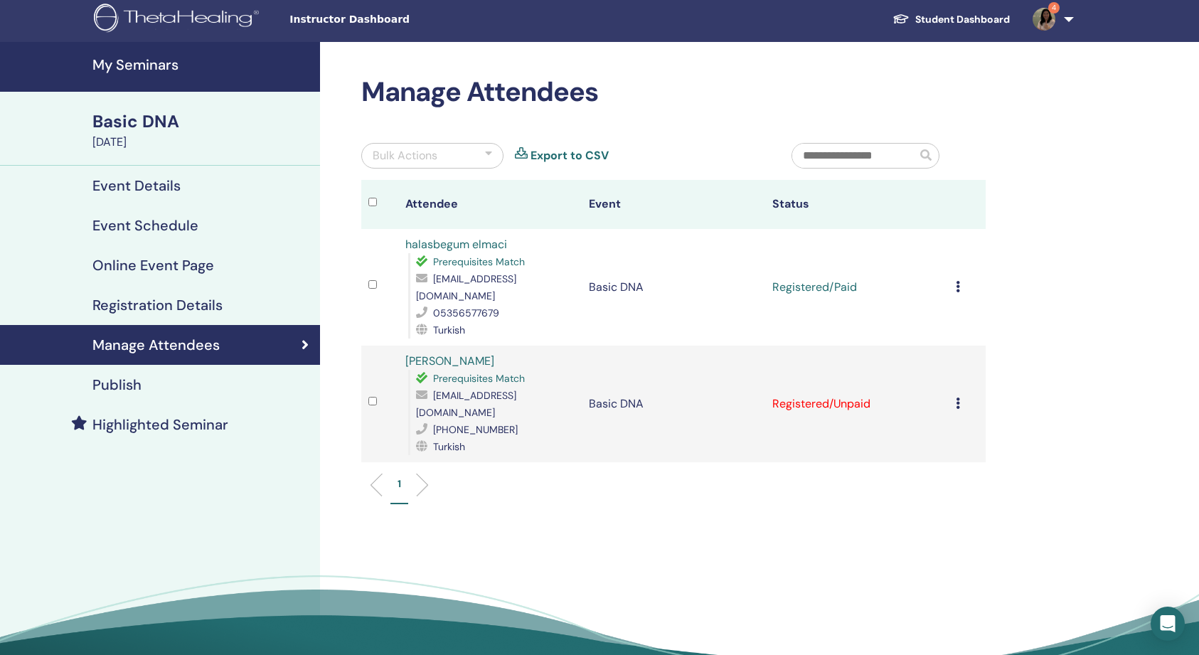
click at [956, 397] on icon at bounding box center [957, 402] width 4 height 11
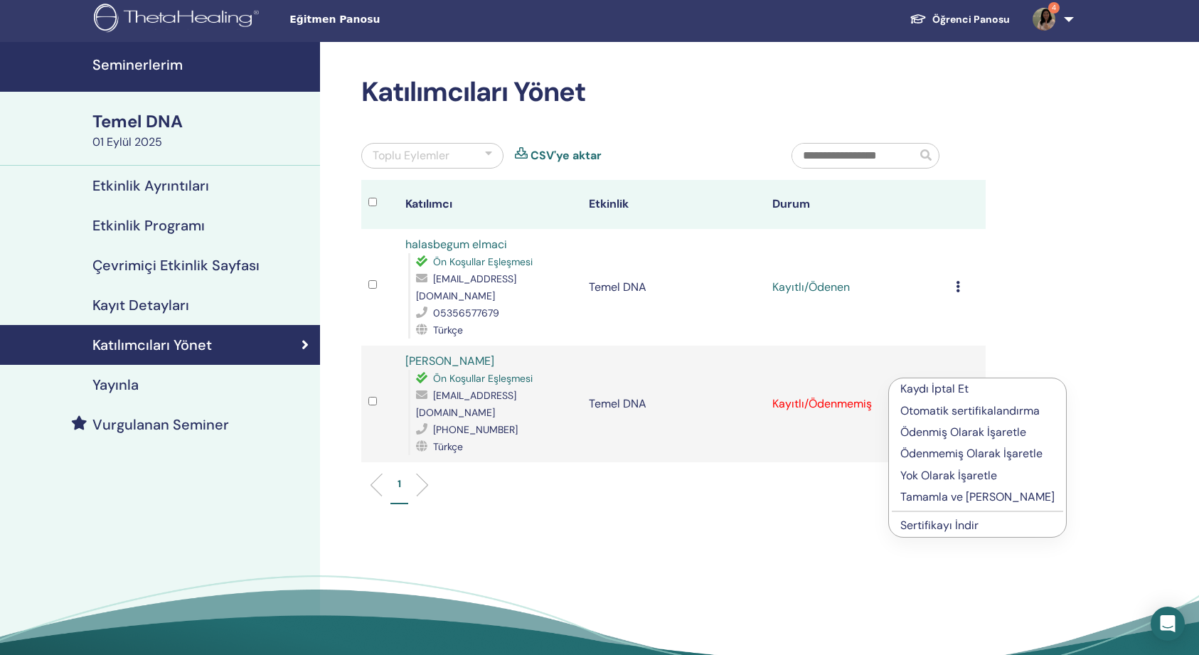
click at [965, 432] on p "Ödenmiş Olarak İşaretle" at bounding box center [977, 432] width 154 height 17
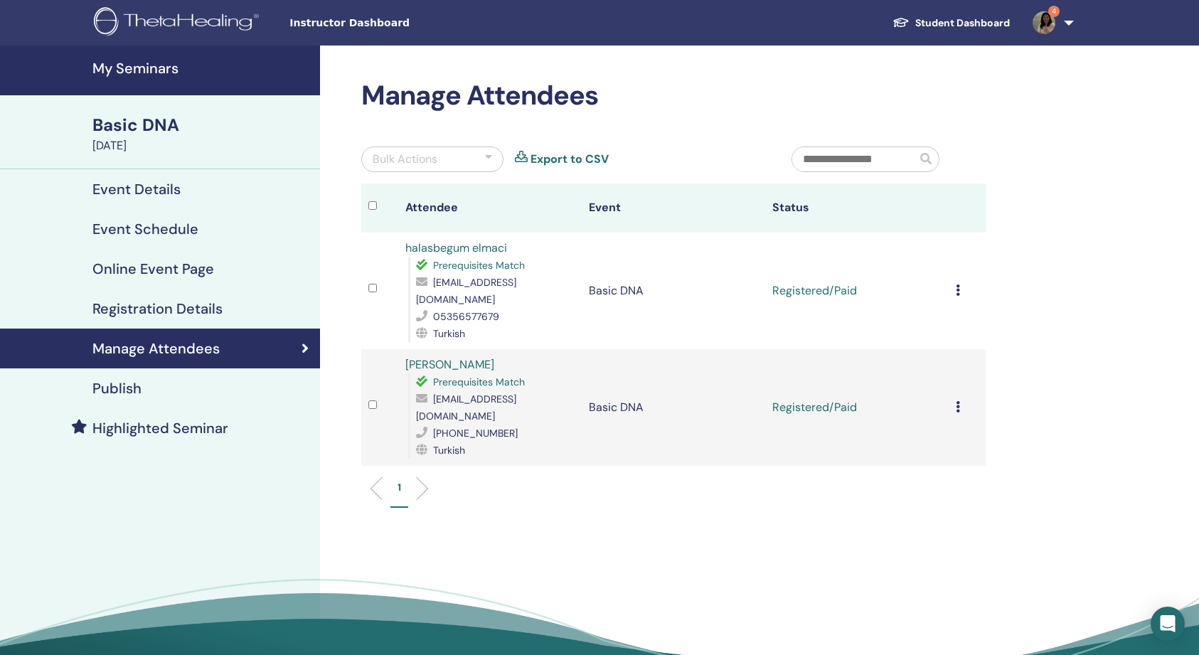
scroll to position [4, 0]
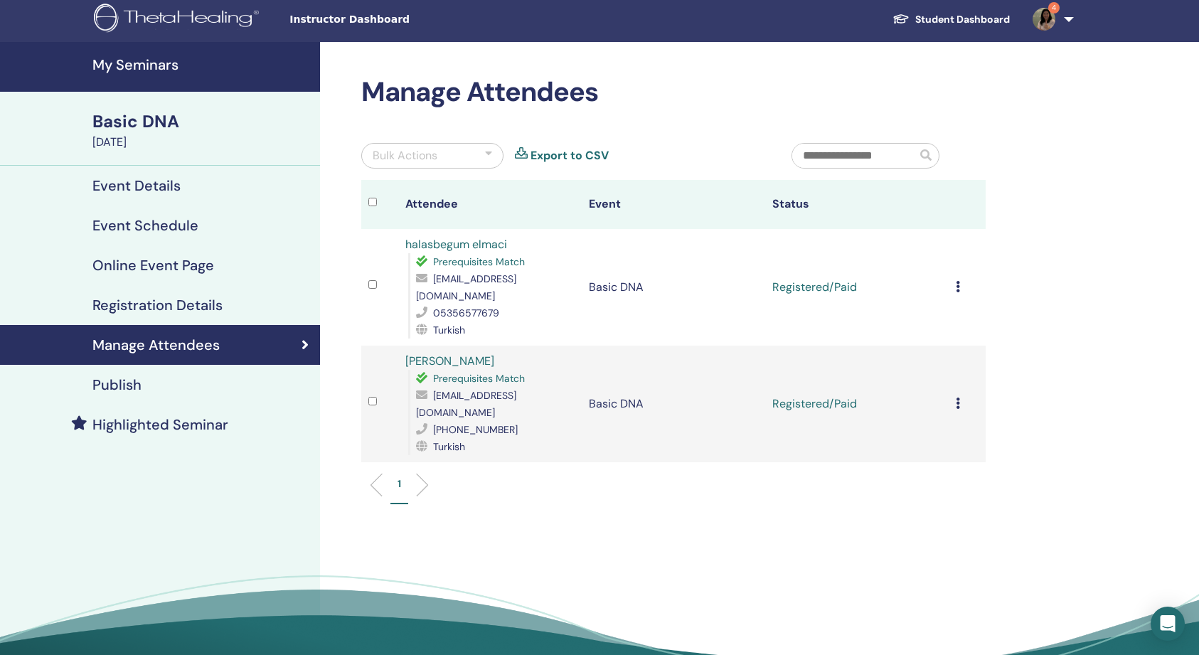
click at [956, 281] on icon at bounding box center [957, 286] width 4 height 11
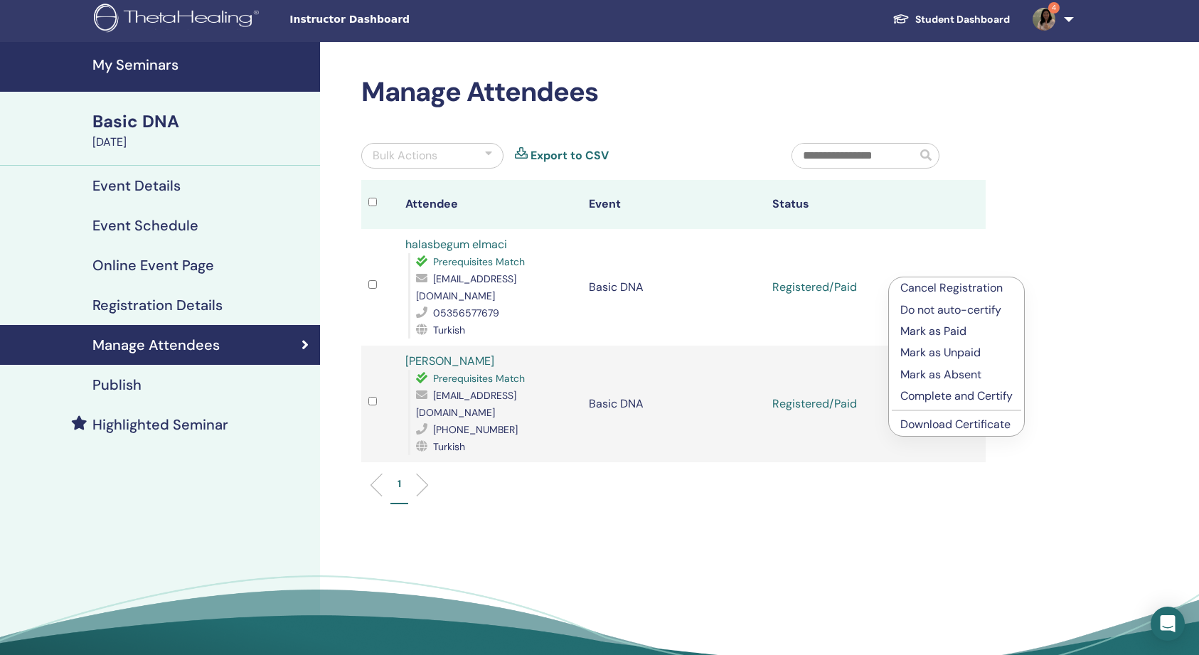
click at [1069, 240] on div "Manage Attendees Bulk Actions Export to CSV Attendee Event Status halasbegum el…" at bounding box center [719, 379] width 799 height 675
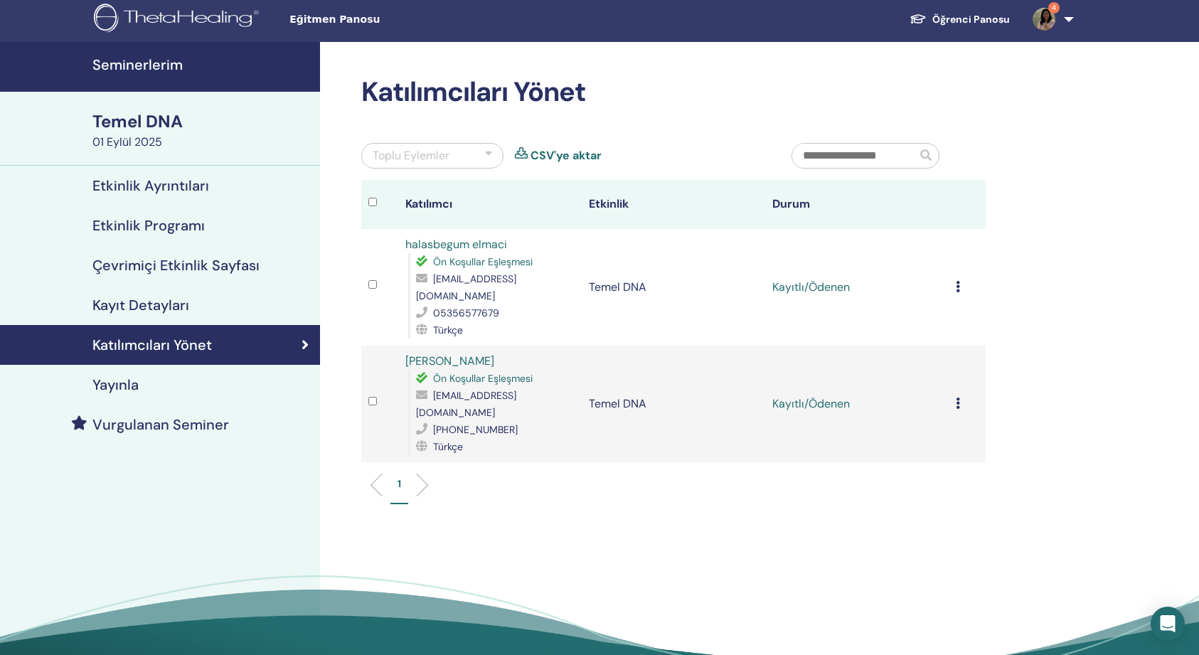
click at [959, 283] on icon at bounding box center [957, 286] width 4 height 11
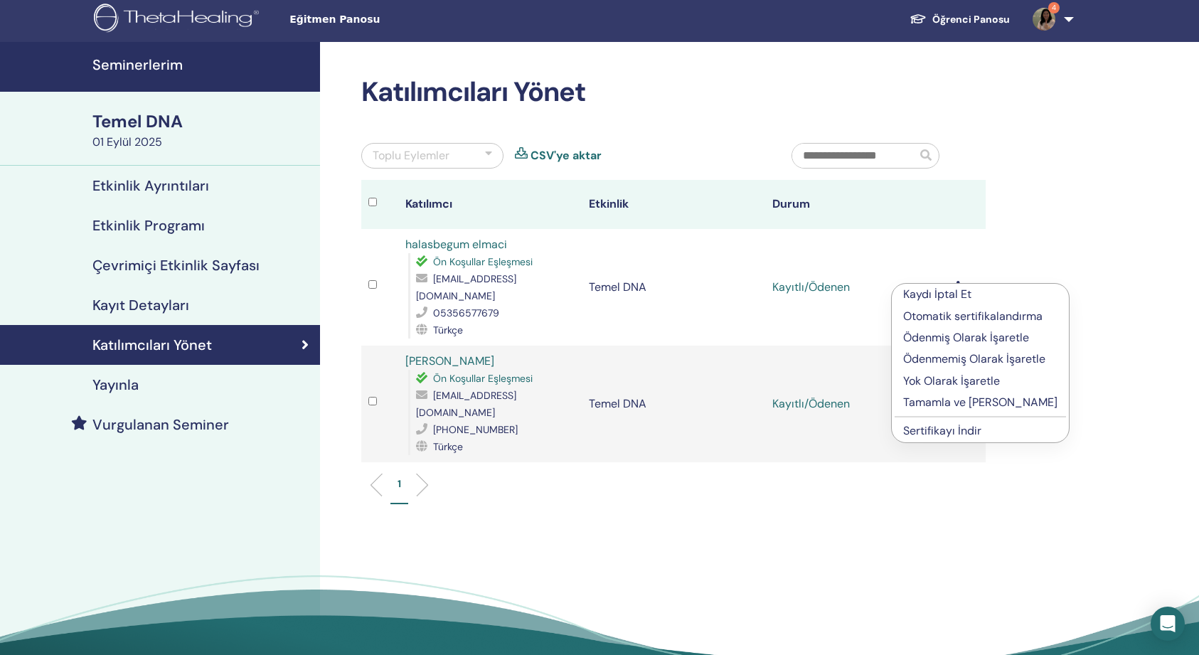
click at [916, 402] on p "Tamamla ve Onayla" at bounding box center [980, 402] width 154 height 17
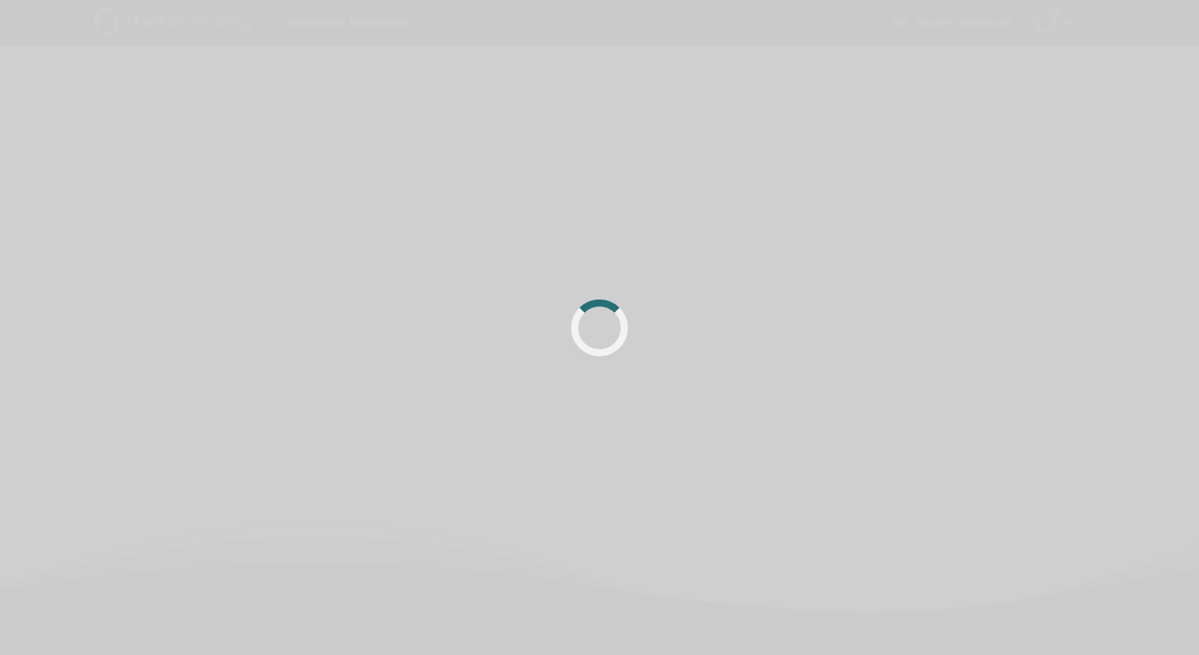
scroll to position [4, 0]
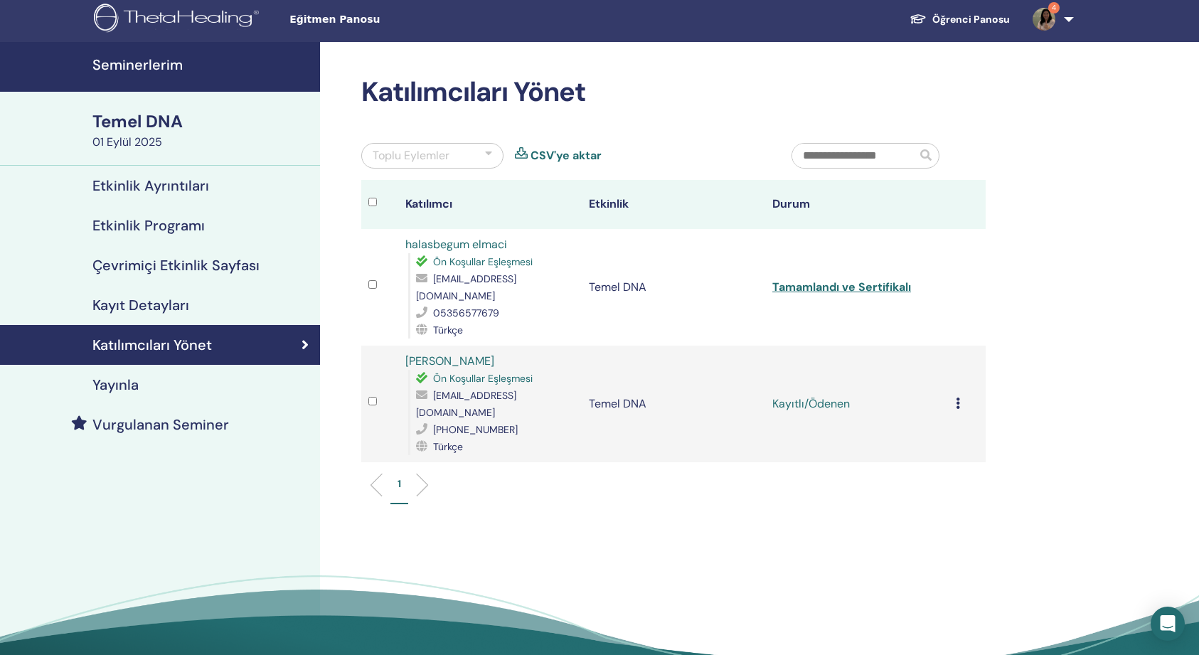
click at [957, 397] on icon at bounding box center [957, 402] width 4 height 11
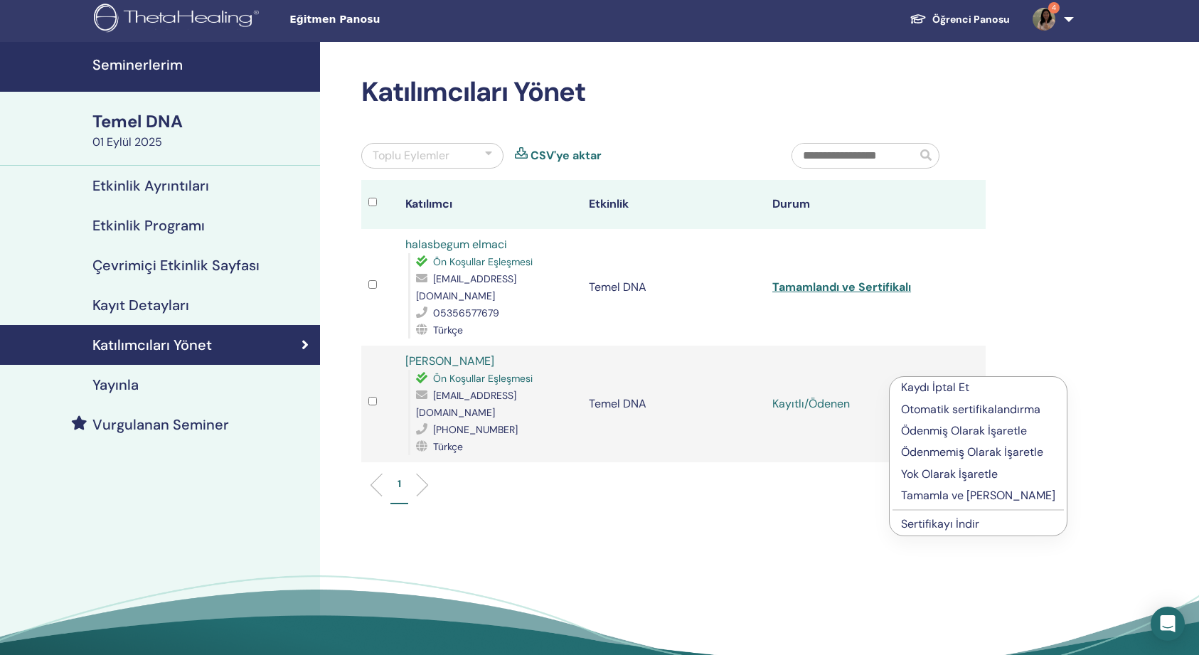
click at [913, 495] on p "Tamamla ve [PERSON_NAME]" at bounding box center [978, 495] width 154 height 17
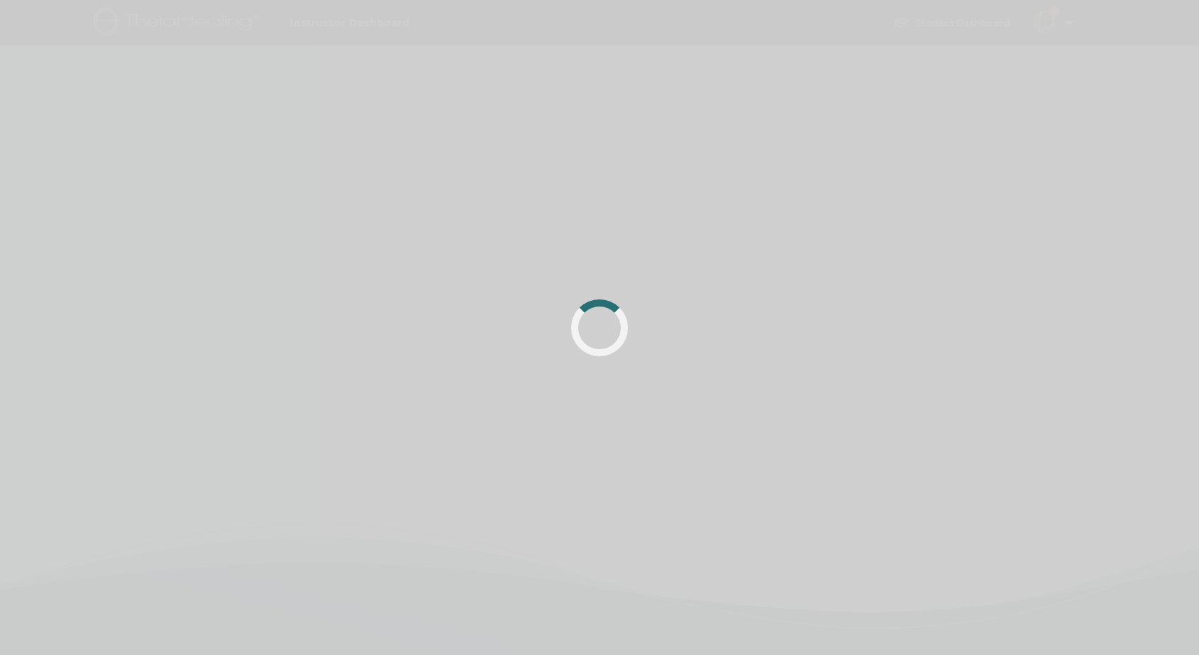
scroll to position [4, 0]
